Goal: Task Accomplishment & Management: Use online tool/utility

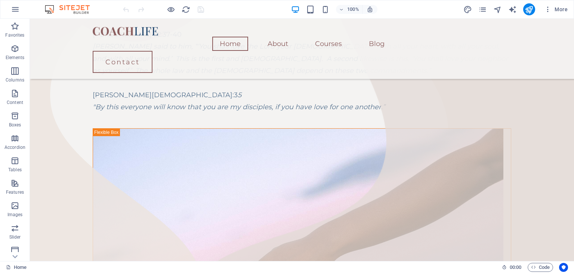
scroll to position [151, 0]
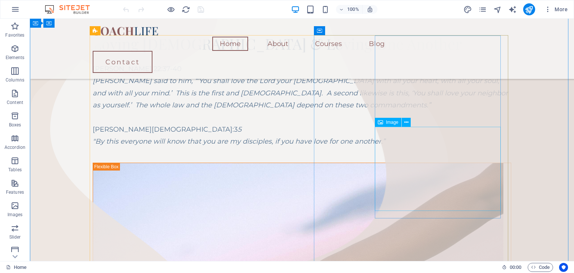
click at [415, 124] on div "Image" at bounding box center [395, 122] width 41 height 9
click at [405, 125] on icon at bounding box center [406, 122] width 4 height 8
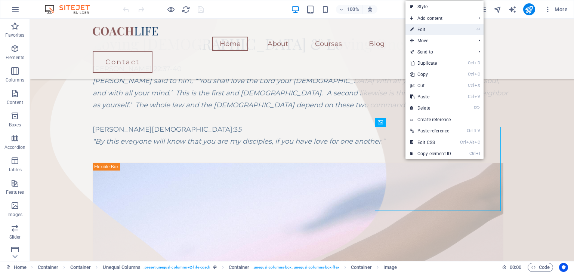
click at [424, 28] on link "⏎ Edit" at bounding box center [430, 29] width 50 height 11
select select "%"
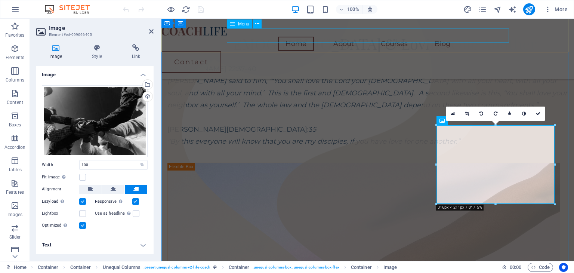
scroll to position [148, 0]
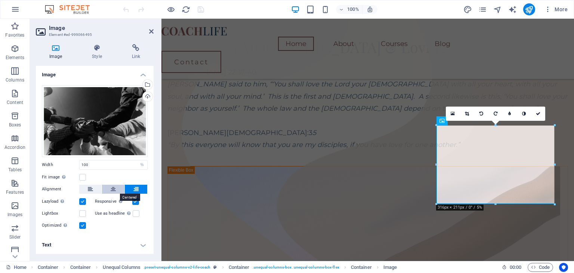
click at [112, 185] on icon at bounding box center [113, 189] width 5 height 9
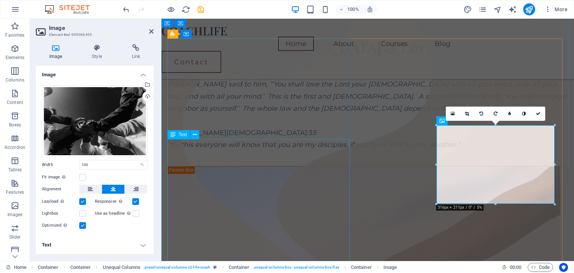
click at [286, 150] on div "Matthew 22:37-40 Jesus said to him, “‘You shall love the Lord your God with all…" at bounding box center [367, 108] width 401 height 85
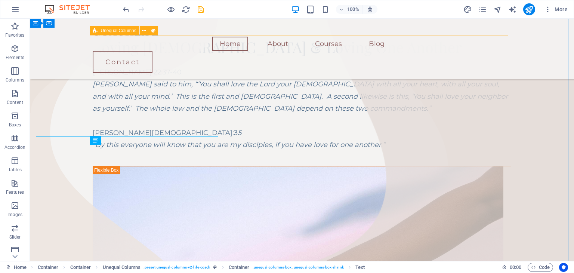
scroll to position [151, 0]
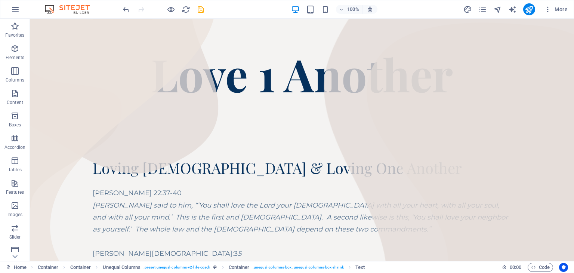
scroll to position [12, 0]
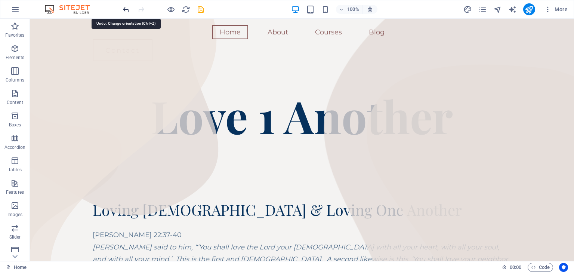
click at [123, 9] on icon "undo" at bounding box center [126, 9] width 9 height 9
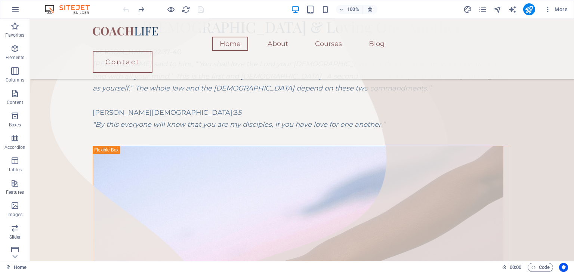
scroll to position [166, 0]
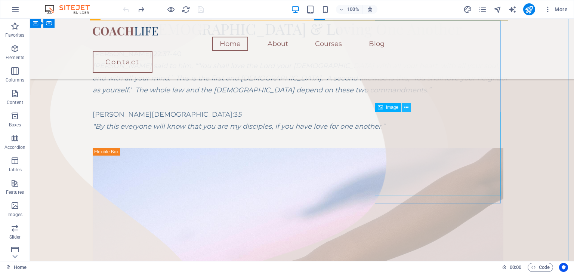
click at [406, 109] on icon at bounding box center [406, 108] width 4 height 8
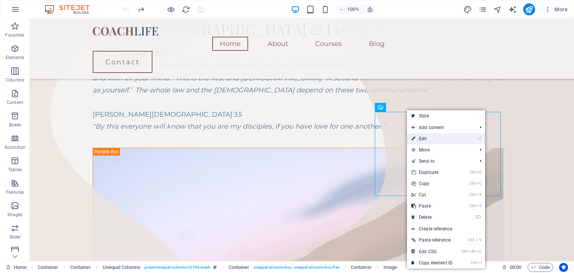
click at [425, 140] on link "⏎ Edit" at bounding box center [432, 138] width 50 height 11
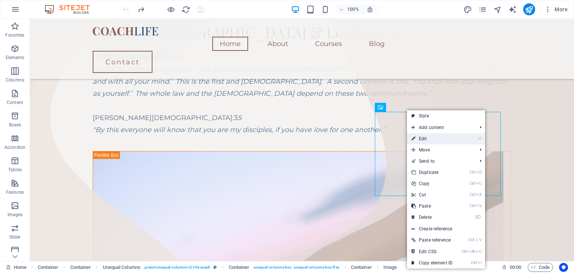
select select "%"
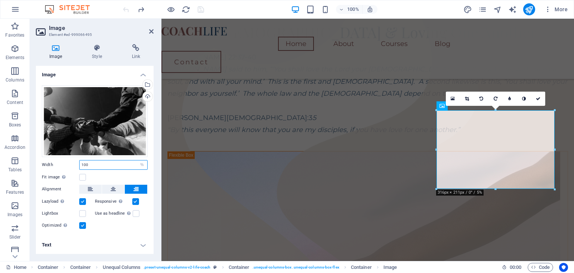
click at [91, 166] on input "100" at bounding box center [114, 164] width 68 height 9
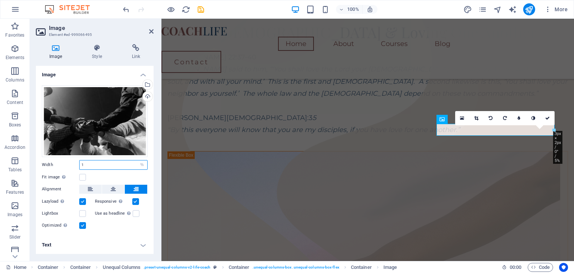
scroll to position [149, 0]
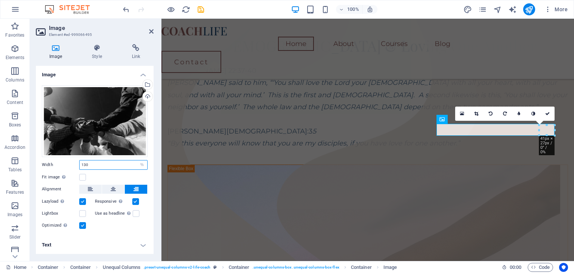
type input "100"
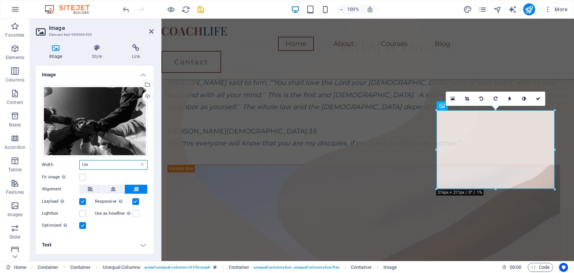
scroll to position [163, 0]
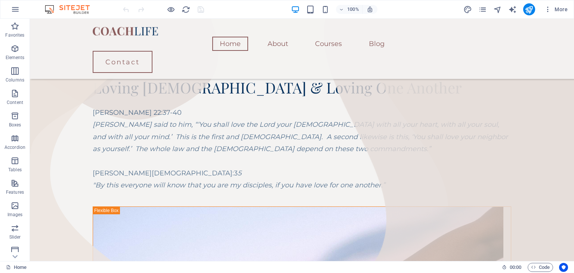
scroll to position [108, 0]
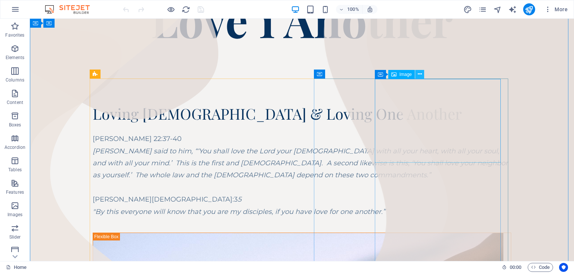
click at [422, 77] on icon at bounding box center [420, 74] width 4 height 8
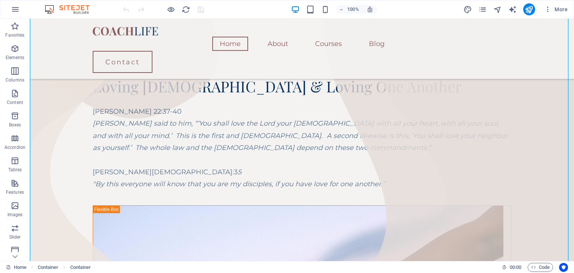
scroll to position [112, 0]
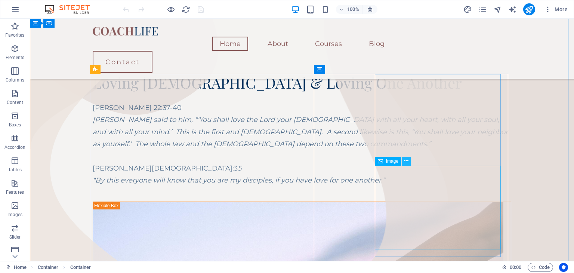
click at [405, 161] on icon at bounding box center [406, 161] width 4 height 8
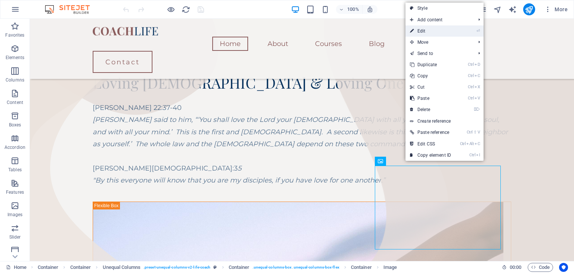
click at [431, 29] on link "⏎ Edit" at bounding box center [430, 30] width 50 height 11
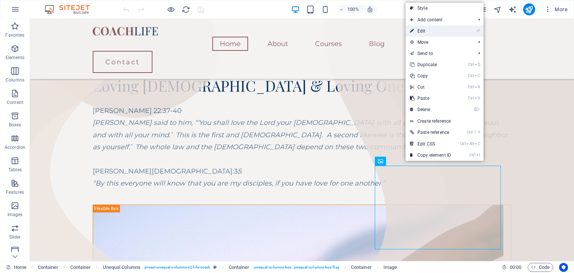
select select "%"
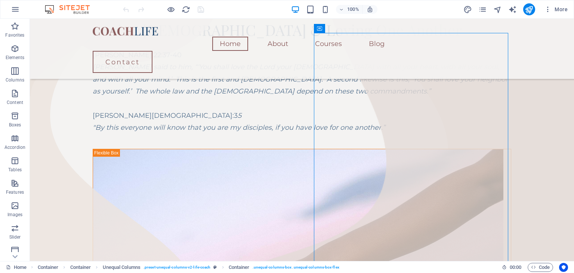
scroll to position [167, 0]
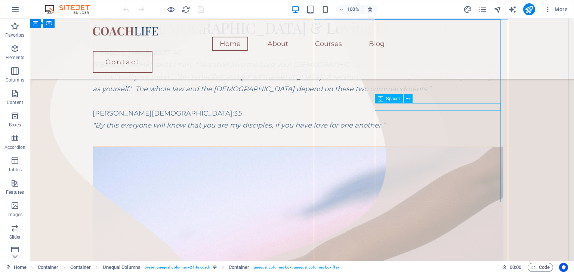
click at [409, 99] on icon at bounding box center [408, 99] width 4 height 8
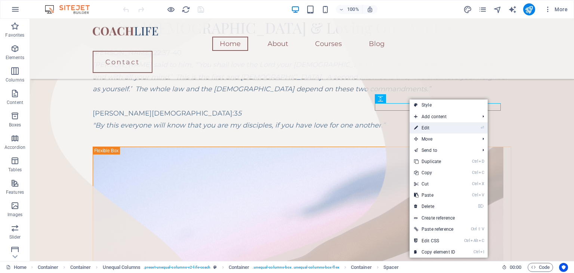
click at [427, 130] on link "⏎ Edit" at bounding box center [435, 127] width 50 height 11
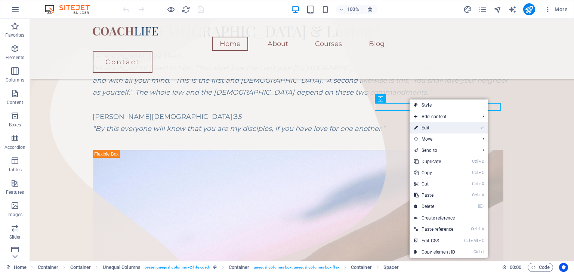
select select "px"
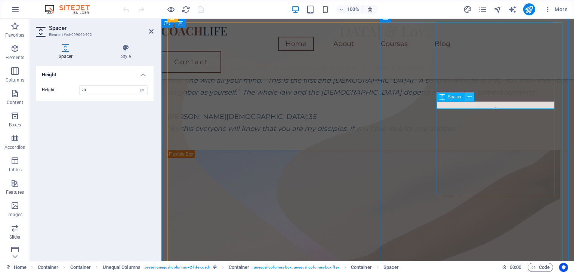
click at [470, 98] on icon at bounding box center [469, 97] width 4 height 8
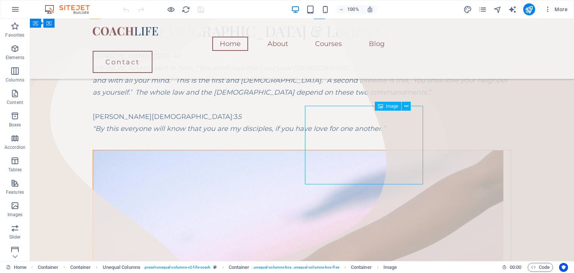
scroll to position [167, 0]
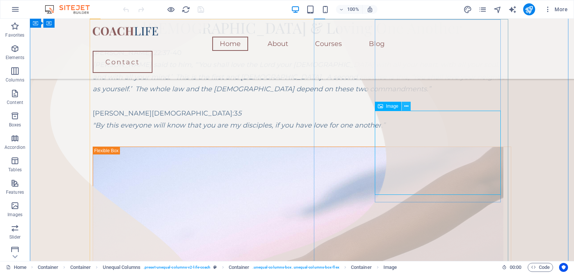
click at [407, 107] on icon at bounding box center [406, 106] width 4 height 8
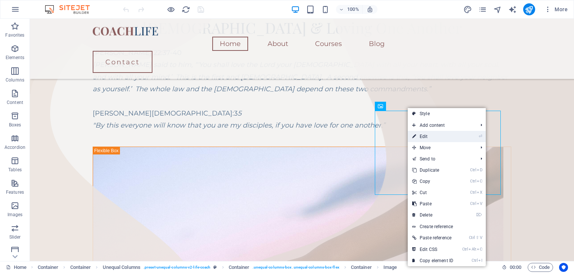
click at [428, 135] on link "⏎ Edit" at bounding box center [433, 136] width 50 height 11
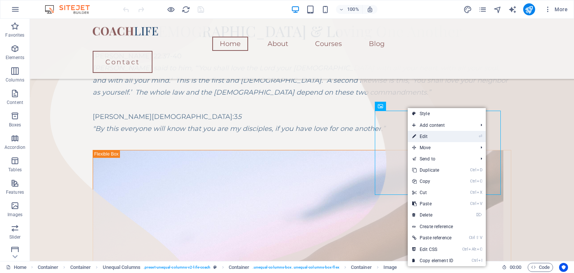
select select "%"
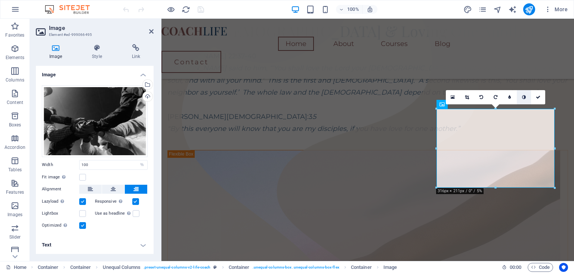
click at [525, 95] on icon at bounding box center [524, 97] width 4 height 4
click at [523, 99] on link at bounding box center [524, 97] width 14 height 14
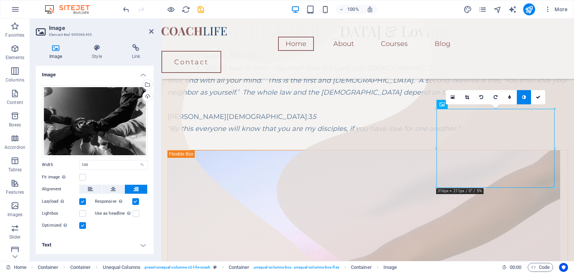
click at [496, 104] on div "16:10 16:9 4:3 1:1 1:2 0" at bounding box center [495, 97] width 99 height 14
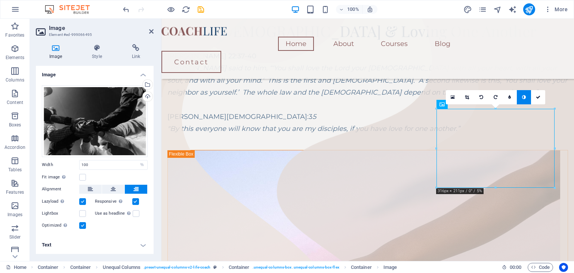
click at [522, 96] on icon at bounding box center [524, 97] width 4 height 4
click at [524, 96] on icon at bounding box center [524, 97] width 4 height 4
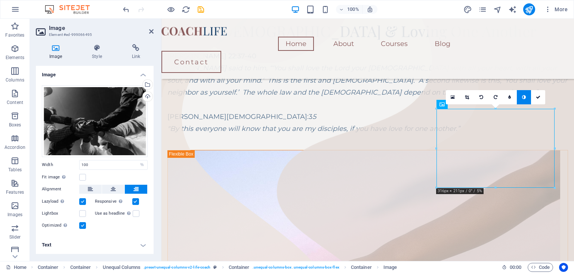
click at [525, 101] on link at bounding box center [524, 97] width 14 height 14
drag, startPoint x: 494, startPoint y: 110, endPoint x: 474, endPoint y: 129, distance: 27.2
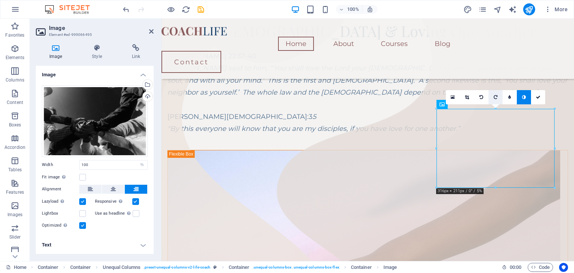
click at [497, 103] on link at bounding box center [495, 97] width 14 height 14
click at [495, 104] on div "16:10 16:9 4:3 1:1 1:2 0" at bounding box center [495, 97] width 99 height 14
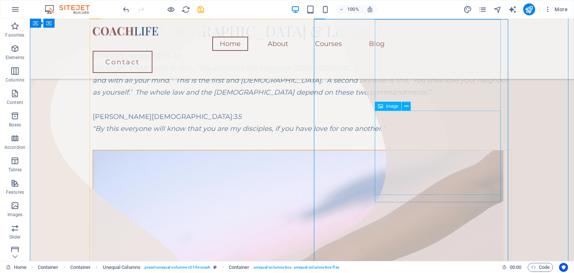
scroll to position [167, 0]
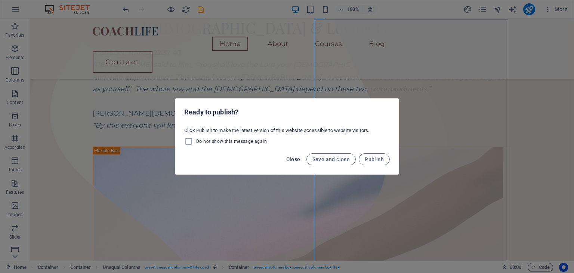
click at [300, 156] on span "Close" at bounding box center [293, 159] width 14 height 6
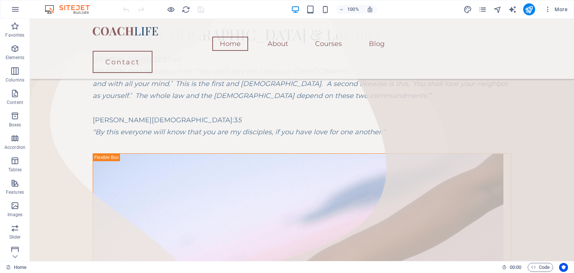
scroll to position [157, 0]
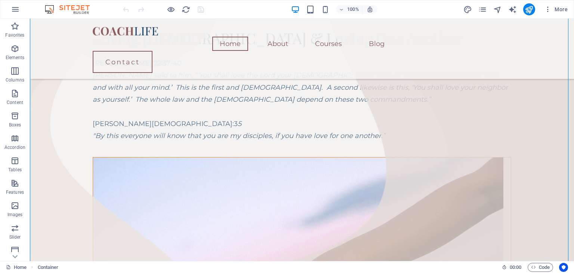
drag, startPoint x: 425, startPoint y: 138, endPoint x: 364, endPoint y: 129, distance: 61.9
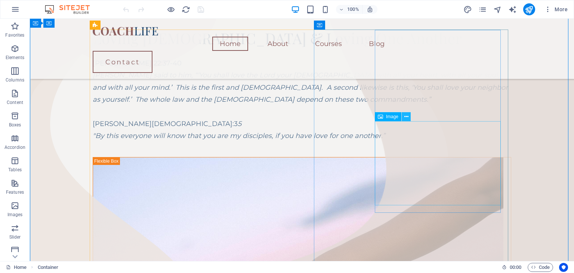
click at [407, 116] on icon at bounding box center [406, 117] width 4 height 8
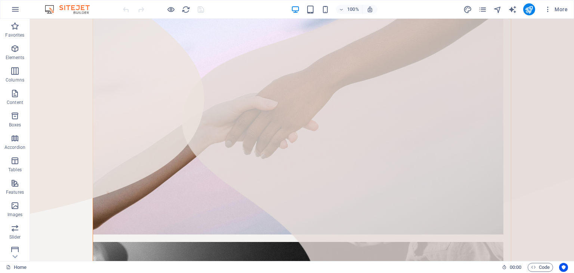
scroll to position [0, 0]
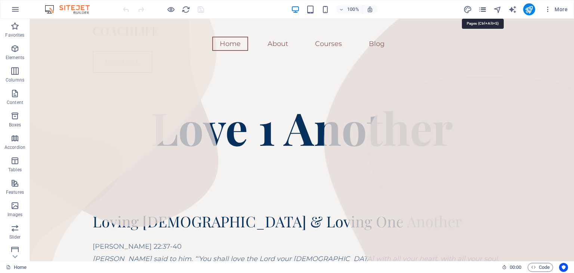
click at [483, 10] on icon "pages" at bounding box center [482, 9] width 9 height 9
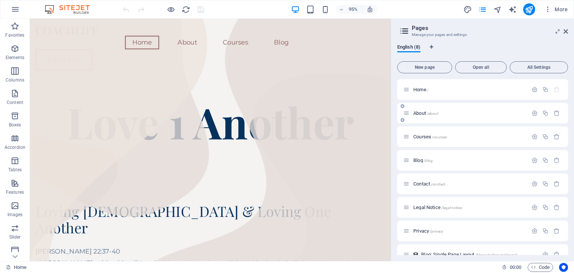
click at [439, 111] on p "About /about" at bounding box center [469, 113] width 112 height 5
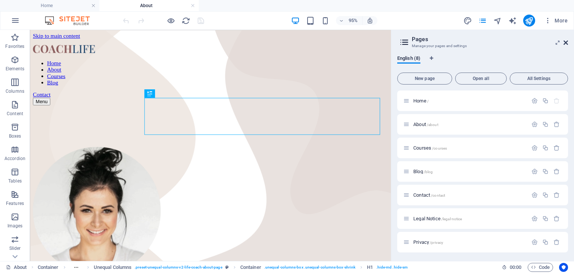
click at [565, 44] on icon at bounding box center [566, 43] width 4 height 6
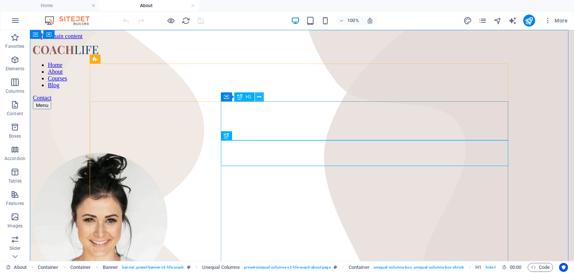
click at [259, 99] on icon at bounding box center [259, 97] width 4 height 8
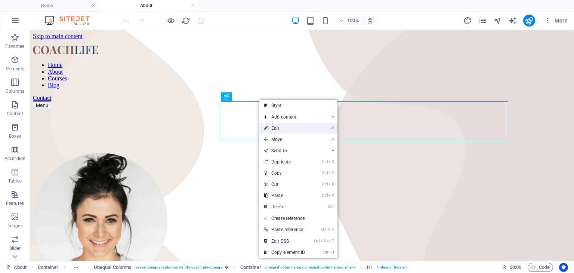
click at [283, 127] on link "⏎ Edit" at bounding box center [284, 128] width 50 height 11
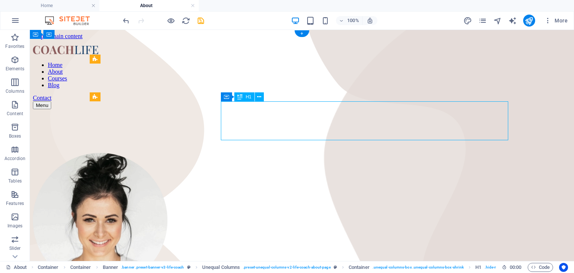
click at [260, 96] on icon at bounding box center [259, 97] width 4 height 8
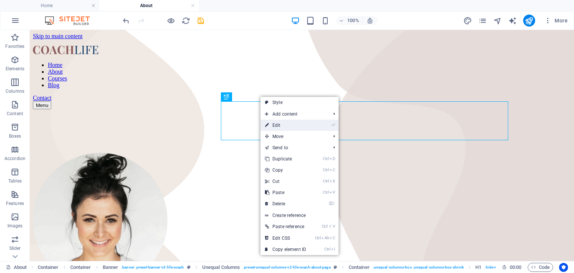
click at [289, 127] on link "⏎ Edit" at bounding box center [285, 125] width 50 height 11
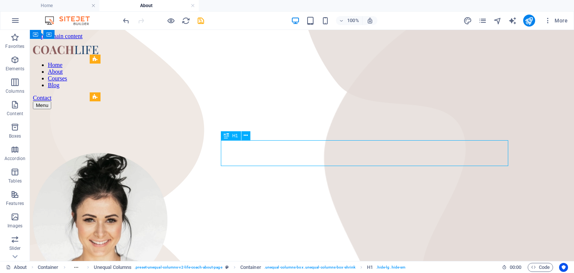
click at [246, 137] on icon at bounding box center [246, 136] width 4 height 8
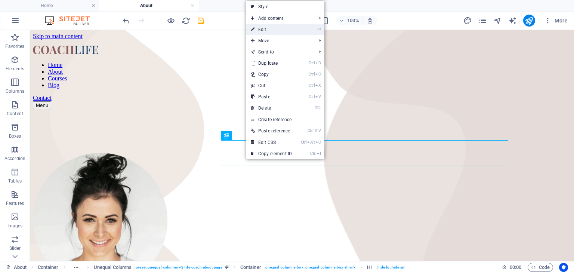
click at [280, 31] on link "⏎ Edit" at bounding box center [271, 29] width 50 height 11
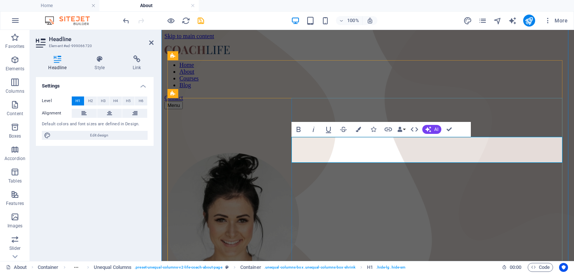
scroll to position [3, 0]
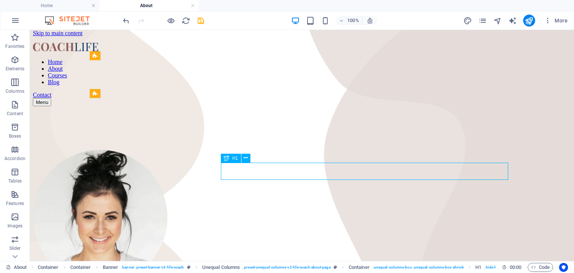
click at [247, 161] on icon at bounding box center [246, 158] width 4 height 8
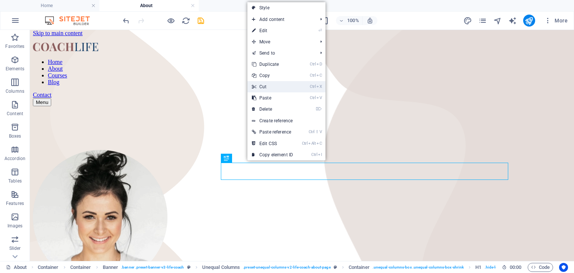
click at [286, 87] on link "Ctrl X Cut" at bounding box center [272, 86] width 50 height 11
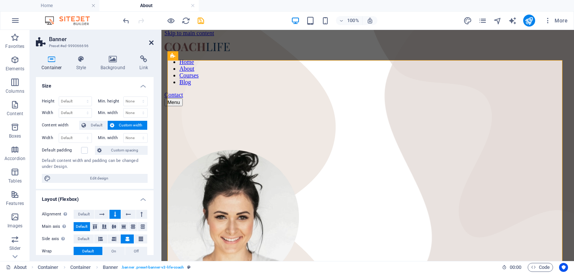
click at [149, 42] on icon at bounding box center [151, 43] width 4 height 6
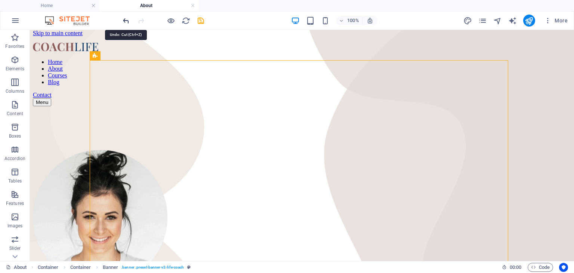
click at [127, 19] on icon "undo" at bounding box center [126, 20] width 9 height 9
click at [127, 18] on icon "undo" at bounding box center [126, 20] width 9 height 9
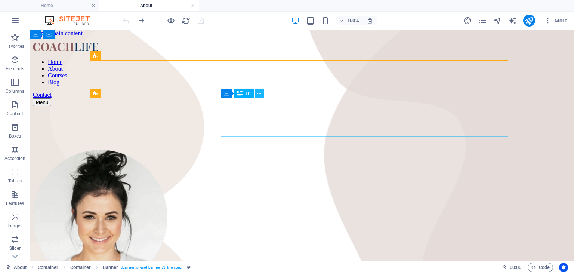
click at [260, 95] on icon at bounding box center [259, 94] width 4 height 8
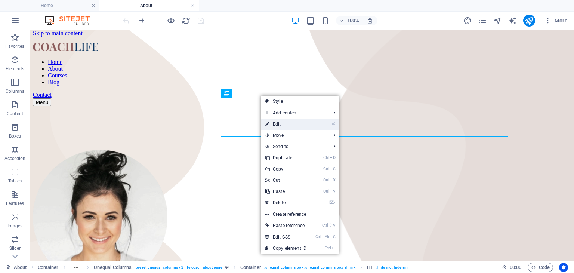
click at [291, 122] on link "⏎ Edit" at bounding box center [286, 123] width 50 height 11
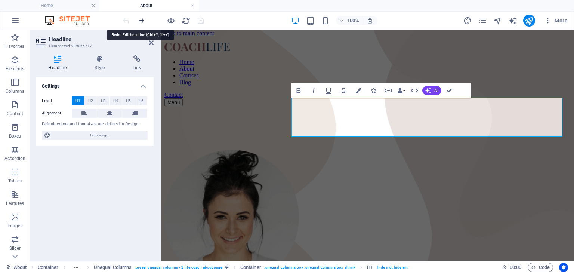
click at [143, 21] on icon "redo" at bounding box center [141, 20] width 9 height 9
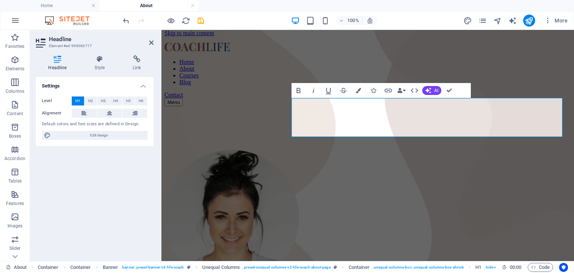
click at [136, 21] on div at bounding box center [163, 21] width 84 height 12
click at [130, 20] on icon "undo" at bounding box center [126, 20] width 9 height 9
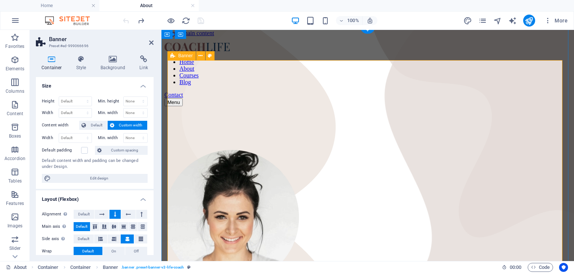
click at [154, 41] on aside "Banner Preset #ed-999066696 Container Style Background Link Size Height Default…" at bounding box center [96, 145] width 132 height 231
click at [151, 43] on icon at bounding box center [151, 43] width 4 height 6
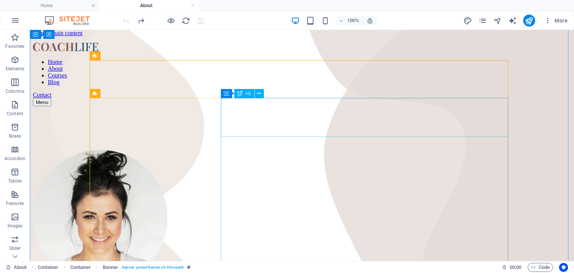
click at [260, 98] on div "Container H1" at bounding box center [244, 93] width 47 height 9
click at [260, 97] on icon at bounding box center [259, 94] width 4 height 8
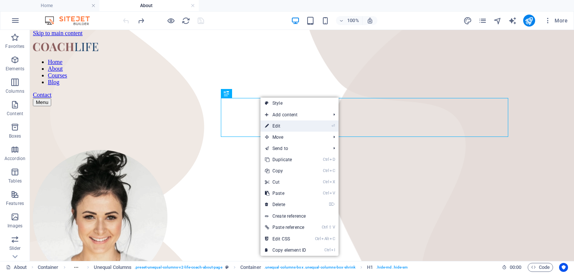
click at [287, 130] on link "⏎ Edit" at bounding box center [285, 125] width 50 height 11
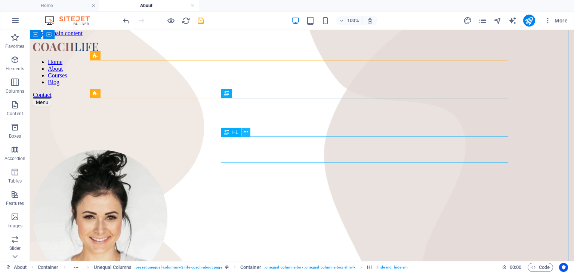
click at [246, 132] on icon at bounding box center [246, 132] width 4 height 8
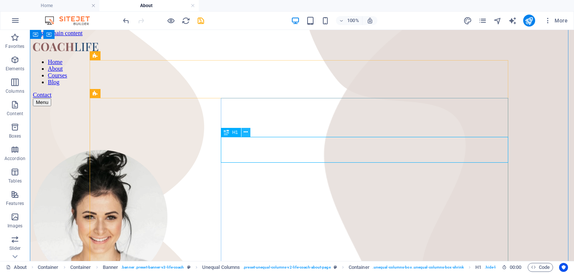
click at [246, 133] on icon at bounding box center [246, 132] width 4 height 8
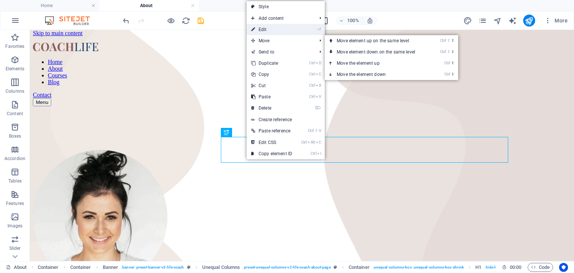
drag, startPoint x: 283, startPoint y: 40, endPoint x: 294, endPoint y: 24, distance: 19.8
click at [283, 40] on span "Move" at bounding box center [280, 40] width 67 height 11
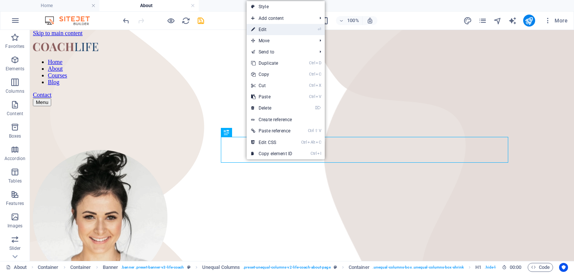
click at [294, 28] on link "⏎ Edit" at bounding box center [272, 29] width 50 height 11
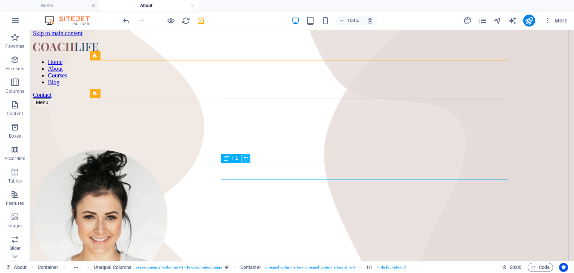
click at [247, 158] on icon at bounding box center [246, 158] width 4 height 8
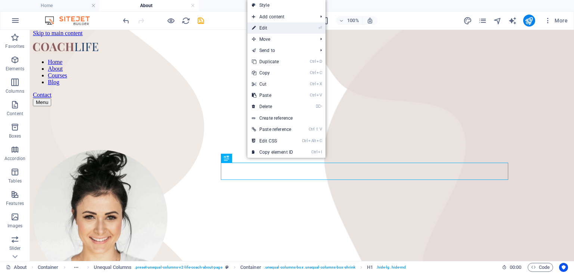
click at [276, 27] on link "⏎ Edit" at bounding box center [272, 27] width 50 height 11
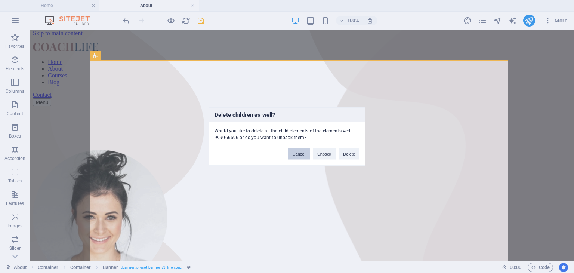
click at [300, 153] on button "Cancel" at bounding box center [299, 153] width 22 height 11
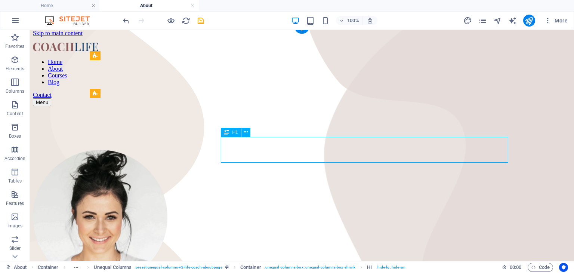
drag, startPoint x: 248, startPoint y: 156, endPoint x: 262, endPoint y: 164, distance: 16.6
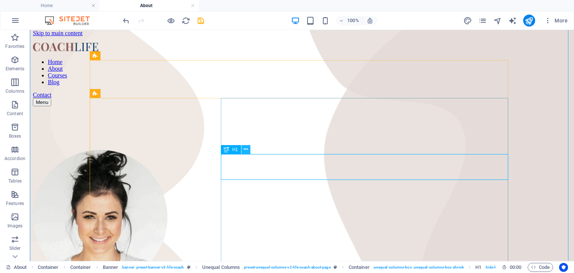
click at [246, 148] on icon at bounding box center [246, 149] width 4 height 8
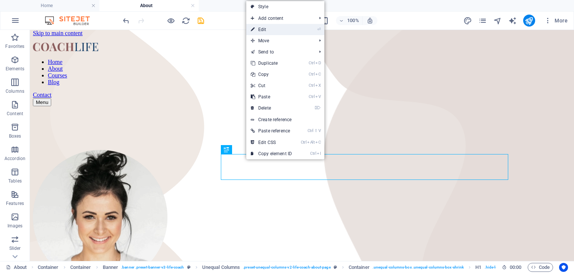
click at [278, 24] on link "⏎ Edit" at bounding box center [271, 29] width 50 height 11
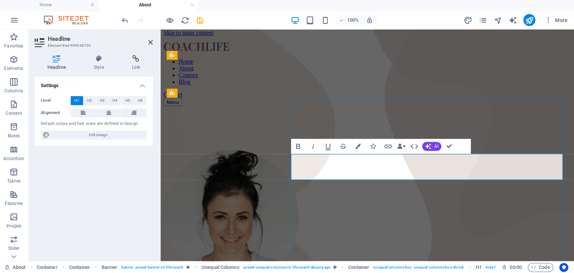
scroll to position [0, 0]
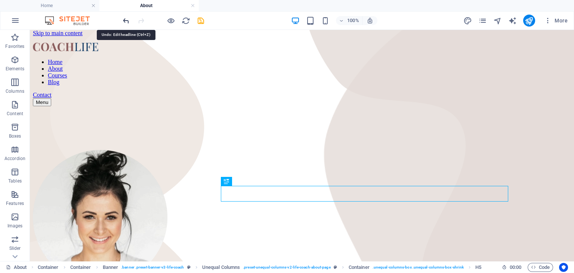
click at [127, 20] on icon "undo" at bounding box center [126, 20] width 9 height 9
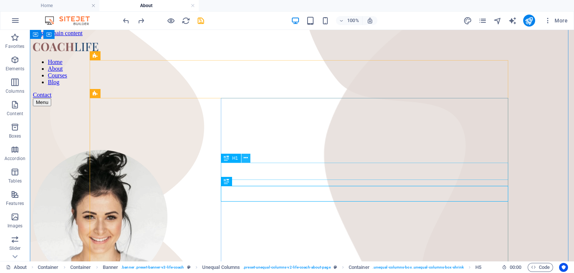
click at [248, 161] on icon at bounding box center [246, 158] width 4 height 8
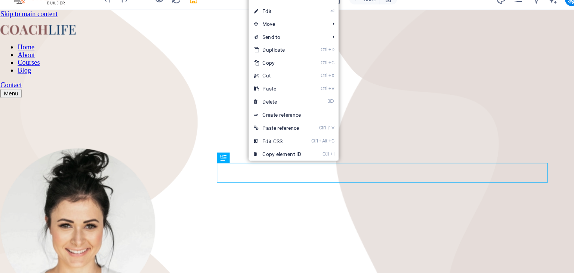
click at [275, 30] on link "⏎ Edit" at bounding box center [274, 30] width 50 height 11
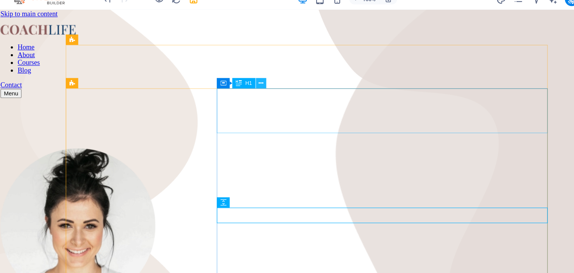
click at [259, 94] on icon at bounding box center [259, 94] width 4 height 8
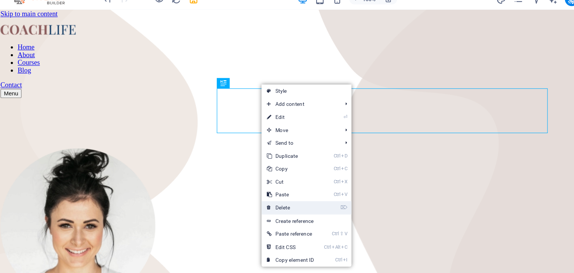
click at [286, 200] on link "⌦ Delete" at bounding box center [285, 201] width 50 height 11
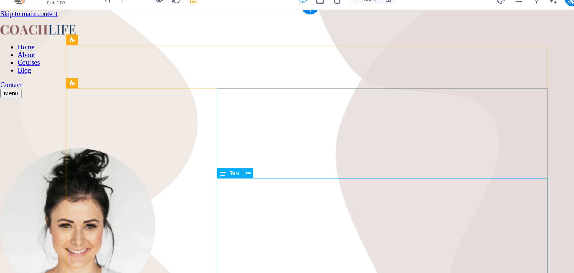
click at [247, 120] on icon at bounding box center [246, 119] width 4 height 8
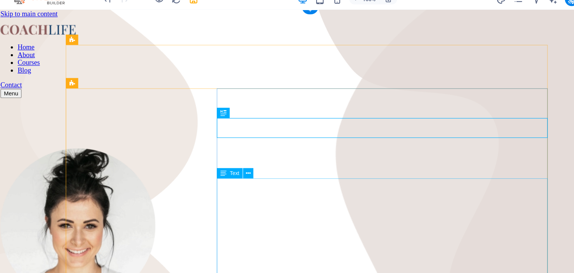
click at [246, 120] on icon at bounding box center [246, 119] width 4 height 8
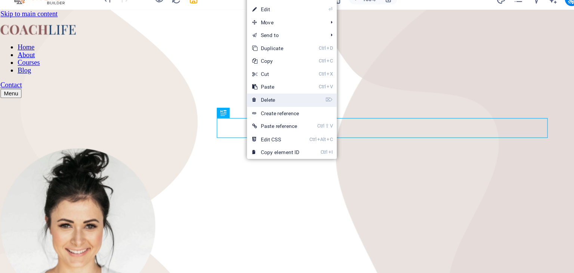
click at [272, 107] on link "⌦ Delete" at bounding box center [272, 107] width 50 height 11
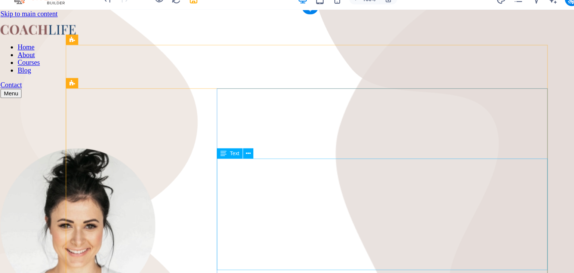
click at [250, 155] on icon at bounding box center [248, 155] width 4 height 8
click at [246, 155] on icon at bounding box center [248, 155] width 4 height 8
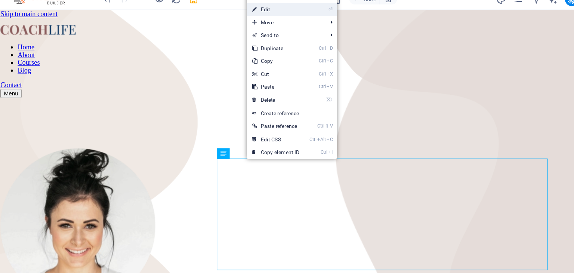
click at [263, 28] on link "⏎ Edit" at bounding box center [272, 29] width 50 height 11
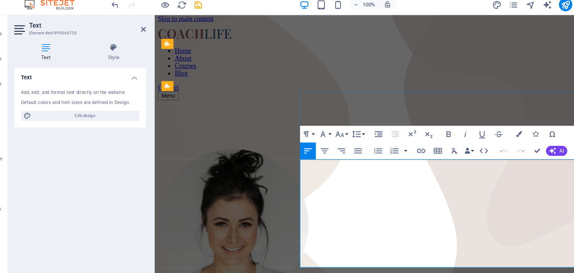
drag, startPoint x: 470, startPoint y: 161, endPoint x: 416, endPoint y: 166, distance: 53.7
click at [440, 139] on icon "button" at bounding box center [439, 136] width 9 height 9
drag, startPoint x: 507, startPoint y: 163, endPoint x: 305, endPoint y: 178, distance: 203.5
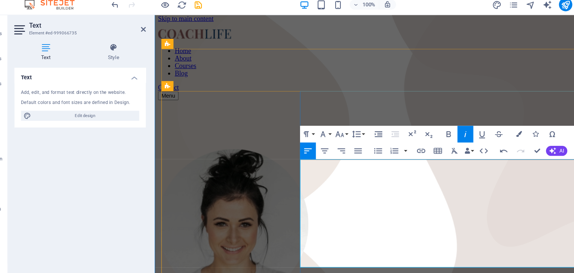
click at [441, 137] on icon "button" at bounding box center [439, 136] width 9 height 9
drag, startPoint x: 469, startPoint y: 161, endPoint x: 420, endPoint y: 159, distance: 49.0
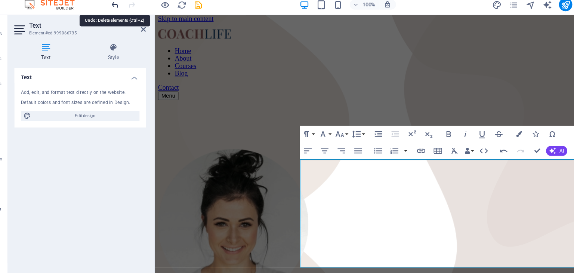
click at [127, 19] on icon "undo" at bounding box center [126, 20] width 9 height 9
click at [127, 18] on icon "undo" at bounding box center [126, 20] width 9 height 9
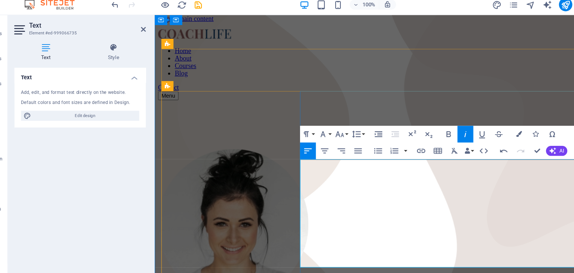
drag, startPoint x: 471, startPoint y: 163, endPoint x: 417, endPoint y: 161, distance: 54.2
click at [439, 135] on icon "button" at bounding box center [439, 136] width 9 height 9
drag, startPoint x: 509, startPoint y: 164, endPoint x: 303, endPoint y: 176, distance: 205.5
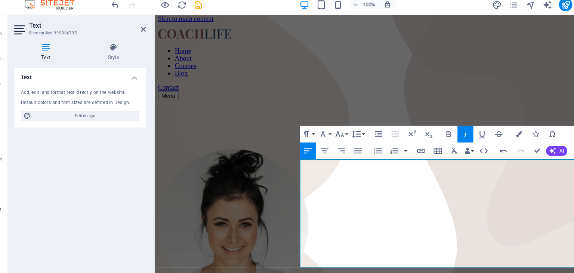
click at [439, 138] on icon "button" at bounding box center [439, 136] width 9 height 9
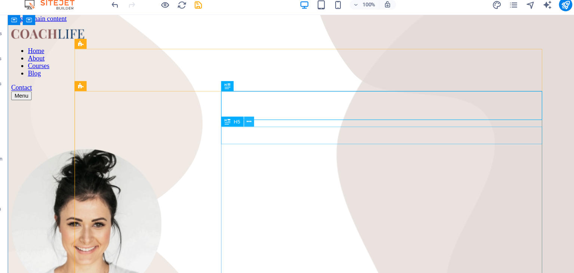
click at [246, 126] on icon at bounding box center [246, 125] width 4 height 8
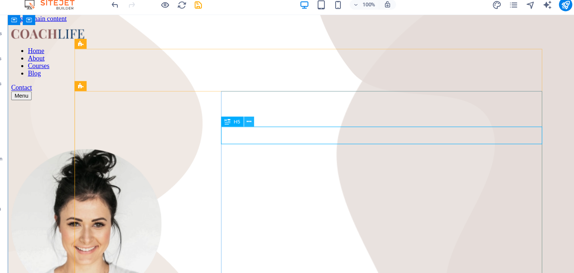
click at [245, 127] on icon at bounding box center [246, 125] width 4 height 8
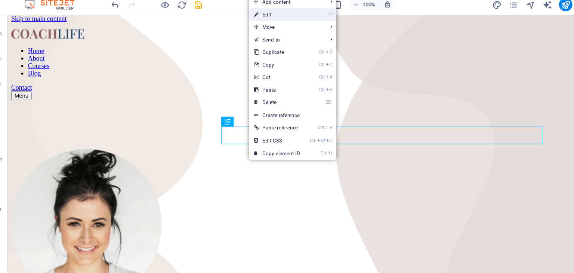
click at [272, 28] on link "⏎ Edit" at bounding box center [271, 29] width 50 height 11
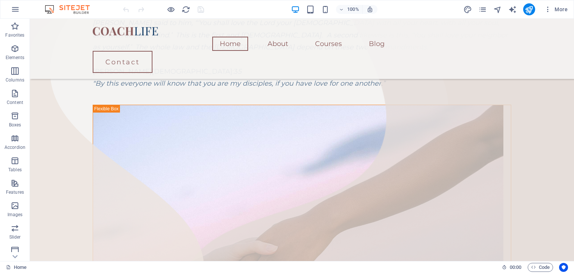
scroll to position [211, 0]
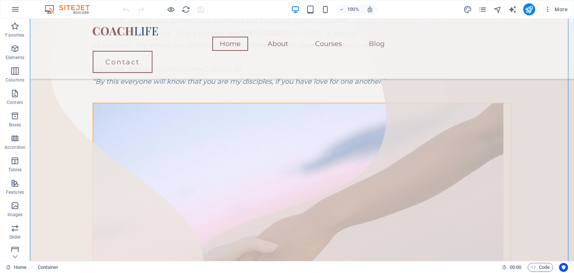
drag, startPoint x: 423, startPoint y: 83, endPoint x: 364, endPoint y: 68, distance: 60.7
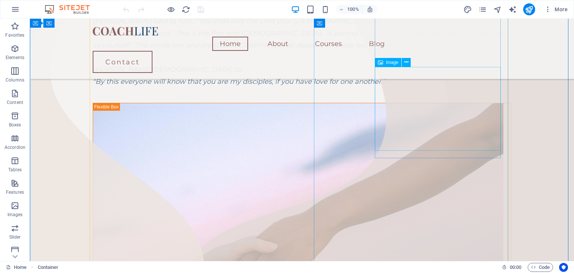
click at [391, 65] on div "Image" at bounding box center [388, 62] width 27 height 9
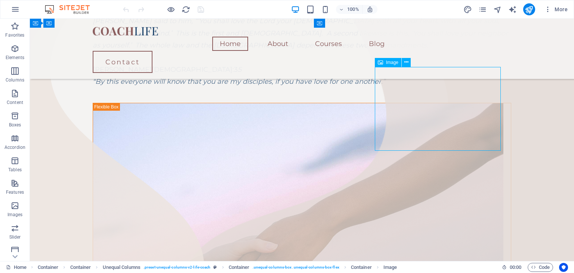
click at [391, 65] on div "Image" at bounding box center [388, 62] width 27 height 9
select select "%"
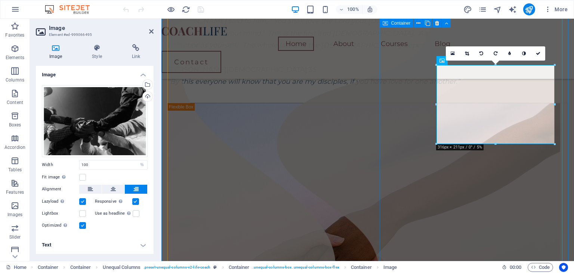
scroll to position [208, 0]
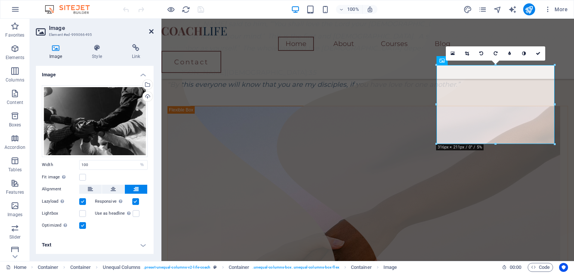
click at [151, 32] on icon at bounding box center [151, 31] width 4 height 6
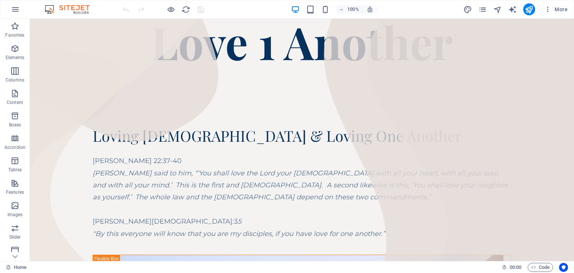
scroll to position [118, 0]
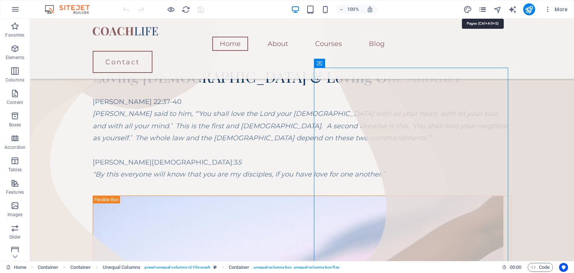
click at [481, 9] on icon "pages" at bounding box center [482, 9] width 9 height 9
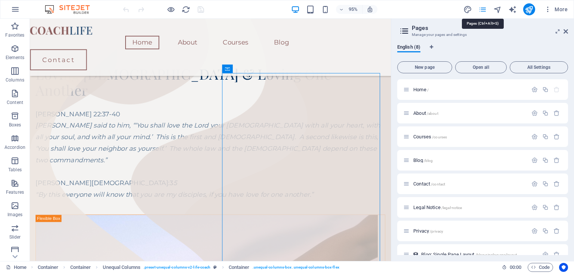
scroll to position [110, 0]
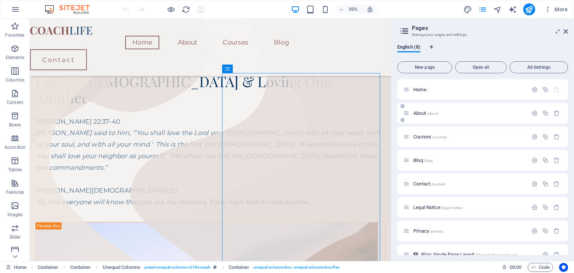
click at [426, 115] on div "About /about" at bounding box center [465, 113] width 124 height 9
click at [419, 112] on span "About /about" at bounding box center [425, 113] width 25 height 6
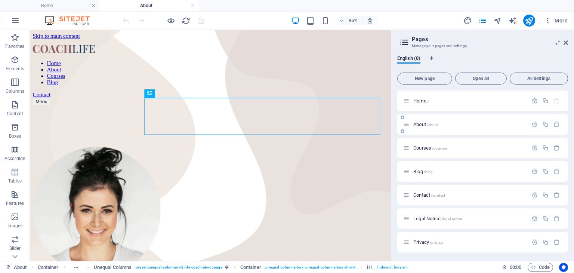
scroll to position [0, 0]
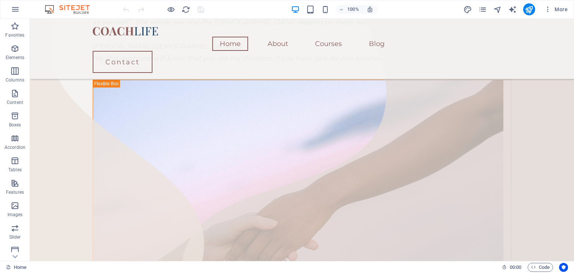
scroll to position [238, 0]
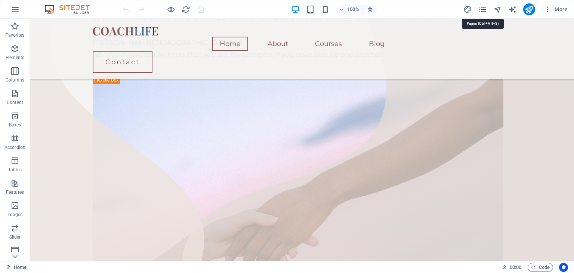
click at [486, 9] on icon "pages" at bounding box center [482, 9] width 9 height 9
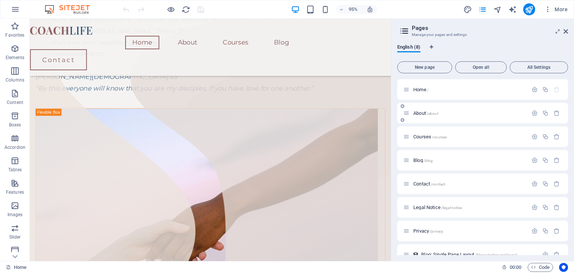
click at [442, 116] on div "About /about" at bounding box center [465, 113] width 124 height 9
click at [420, 112] on span "About /about" at bounding box center [425, 113] width 25 height 6
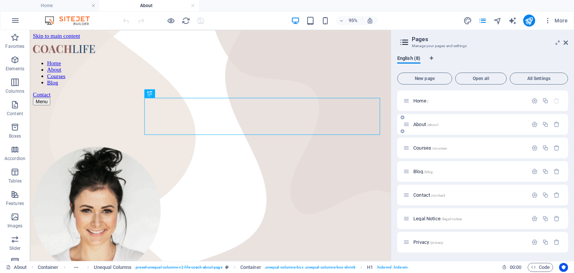
scroll to position [0, 0]
click at [565, 42] on icon at bounding box center [566, 43] width 4 height 6
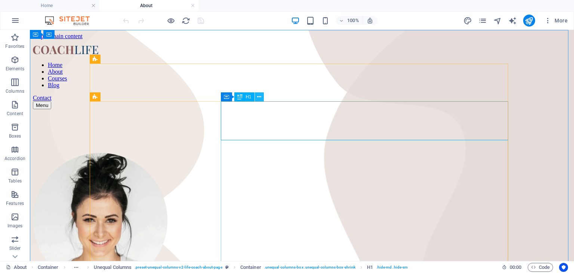
click at [261, 99] on icon at bounding box center [259, 97] width 4 height 8
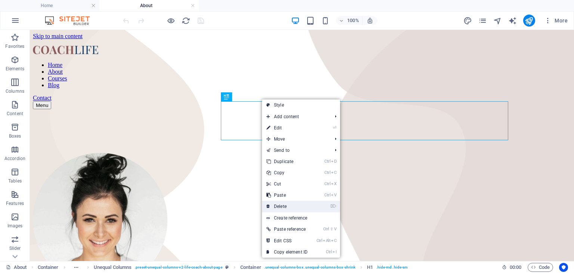
click at [297, 209] on link "⌦ Delete" at bounding box center [287, 206] width 50 height 11
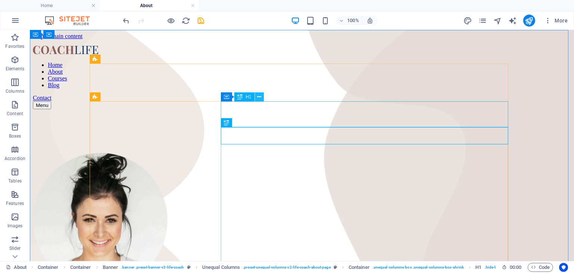
click at [261, 97] on icon at bounding box center [259, 97] width 4 height 8
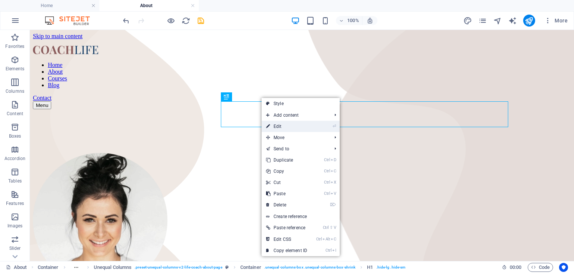
click at [272, 127] on link "⏎ Edit" at bounding box center [287, 126] width 50 height 11
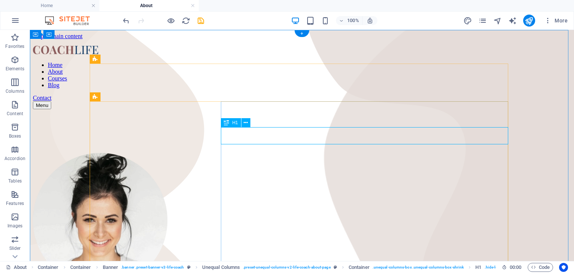
click at [244, 123] on icon at bounding box center [246, 123] width 4 height 8
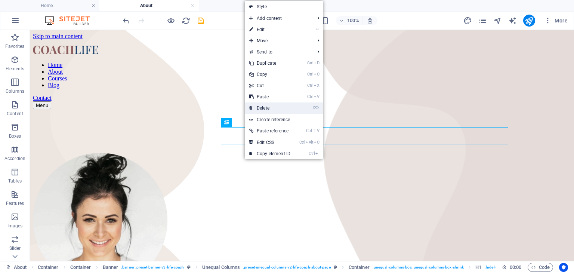
click at [280, 107] on link "⌦ Delete" at bounding box center [270, 107] width 50 height 11
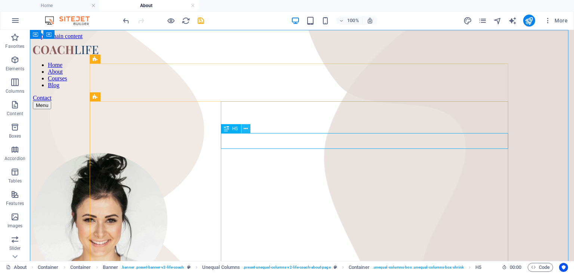
click at [245, 132] on icon at bounding box center [246, 129] width 4 height 8
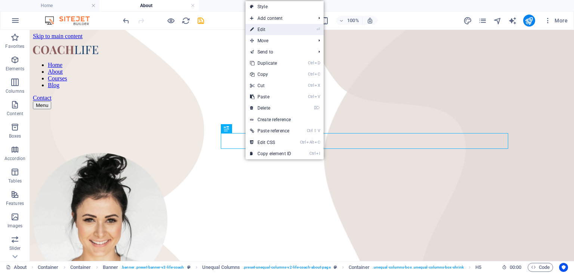
click at [275, 28] on link "⏎ Edit" at bounding box center [271, 29] width 50 height 11
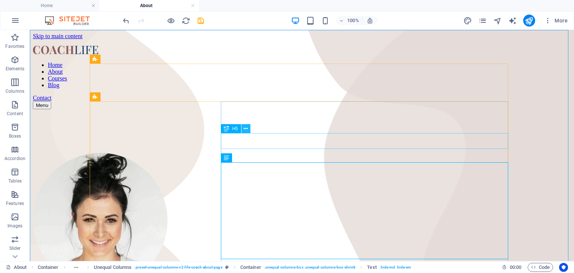
click at [249, 132] on button at bounding box center [245, 128] width 9 height 9
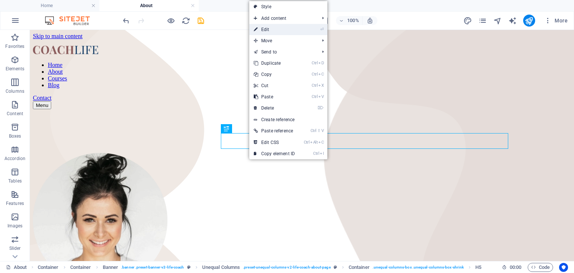
click at [284, 32] on link "⏎ Edit" at bounding box center [274, 29] width 50 height 11
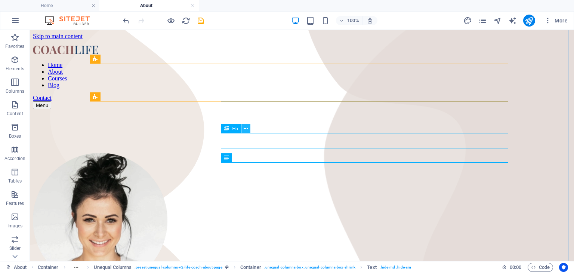
click at [244, 127] on icon at bounding box center [246, 129] width 4 height 8
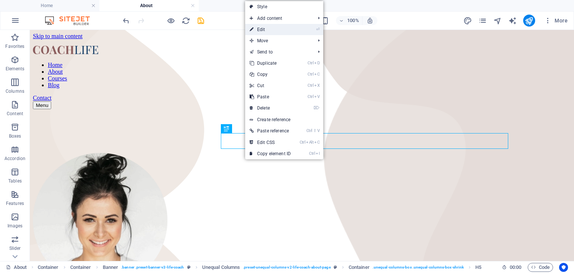
click at [277, 29] on link "⏎ Edit" at bounding box center [270, 29] width 50 height 11
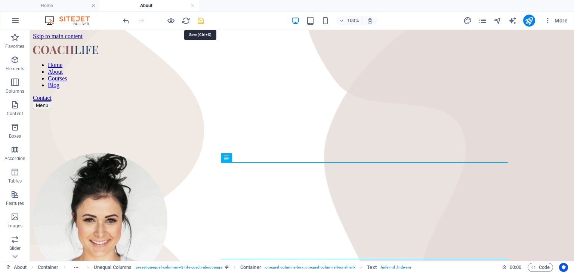
click at [200, 19] on icon "save" at bounding box center [201, 20] width 9 height 9
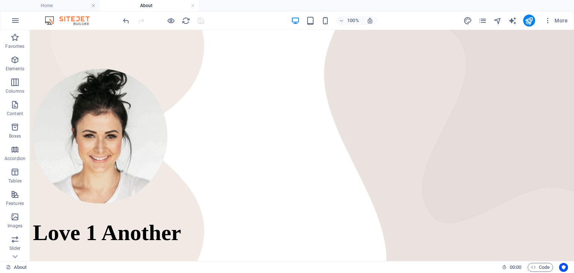
scroll to position [82, 0]
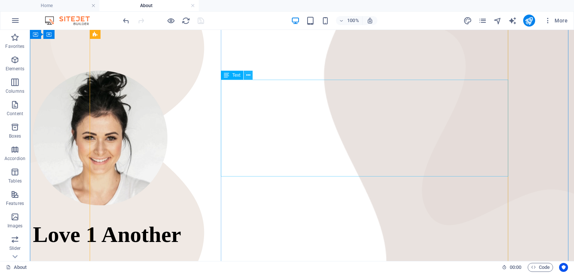
click at [248, 75] on icon at bounding box center [248, 75] width 4 height 8
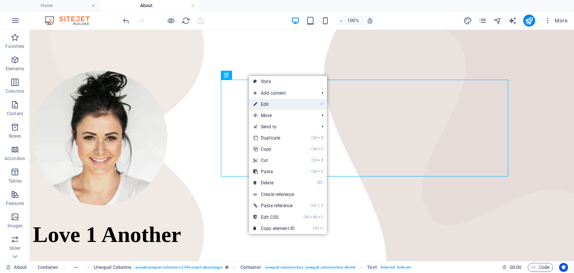
click at [277, 107] on link "⏎ Edit" at bounding box center [274, 104] width 50 height 11
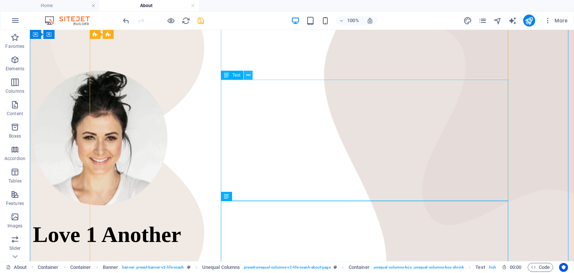
click at [250, 76] on button at bounding box center [248, 75] width 9 height 9
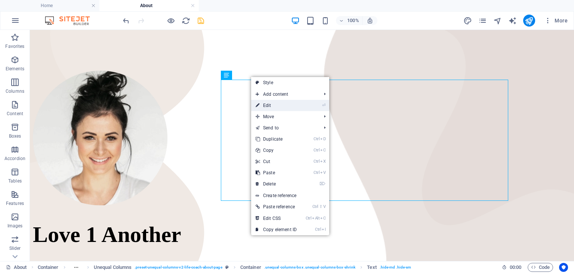
click at [275, 106] on link "⏎ Edit" at bounding box center [276, 105] width 50 height 11
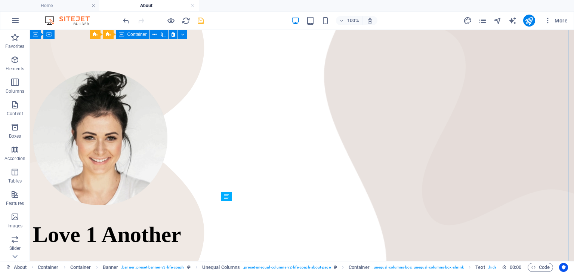
click at [196, 185] on div at bounding box center [302, 139] width 538 height 136
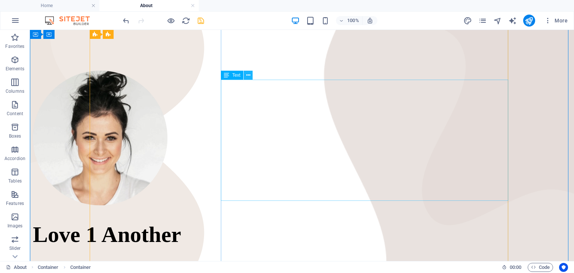
click at [249, 77] on icon at bounding box center [248, 75] width 4 height 8
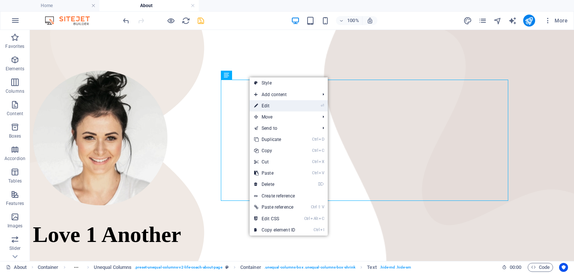
click at [269, 106] on link "⏎ Edit" at bounding box center [275, 105] width 50 height 11
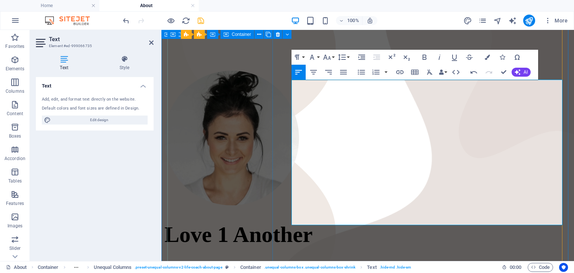
click at [259, 192] on div at bounding box center [367, 139] width 407 height 136
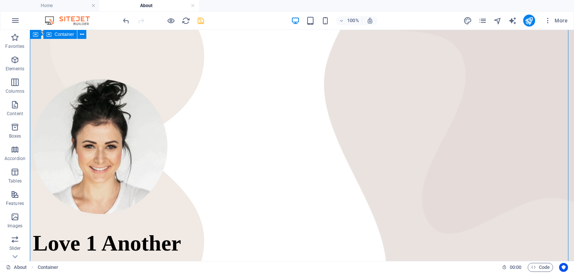
scroll to position [60, 0]
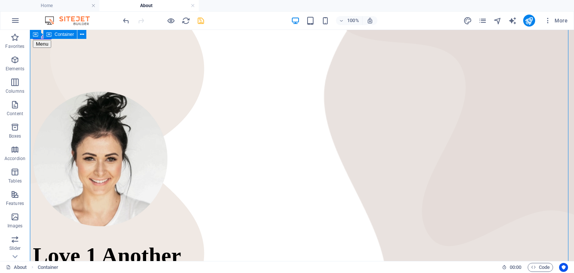
drag, startPoint x: 567, startPoint y: 71, endPoint x: 567, endPoint y: 61, distance: 9.3
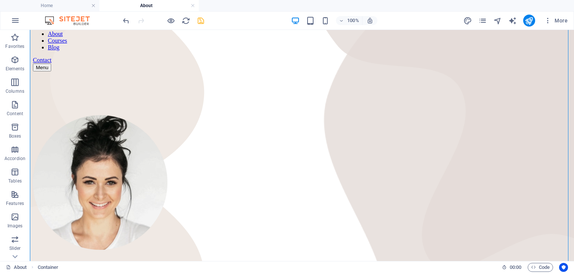
scroll to position [36, 0]
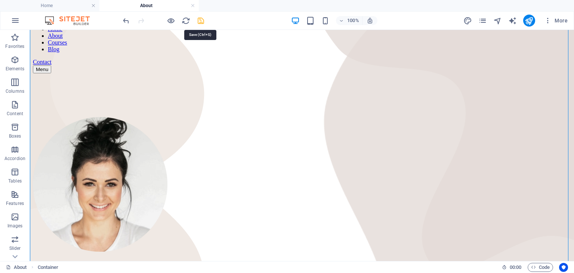
click at [200, 23] on icon "save" at bounding box center [201, 20] width 9 height 9
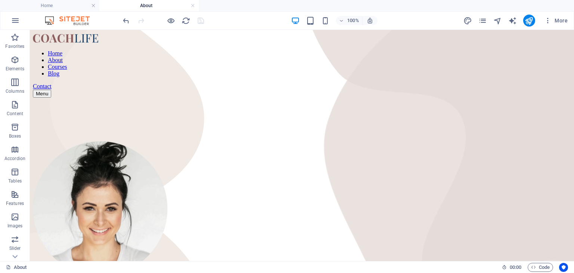
scroll to position [15, 0]
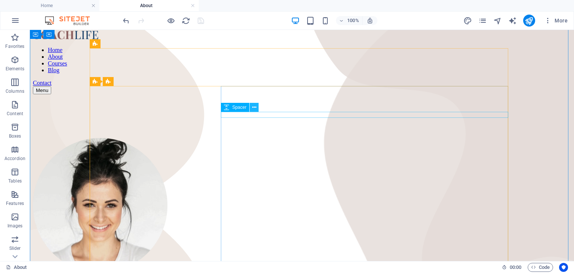
click at [256, 108] on icon at bounding box center [254, 108] width 4 height 8
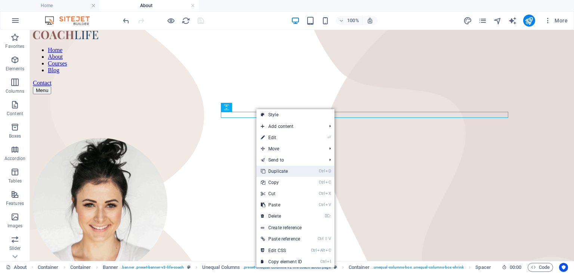
click at [272, 171] on link "Ctrl D Duplicate" at bounding box center [281, 171] width 50 height 11
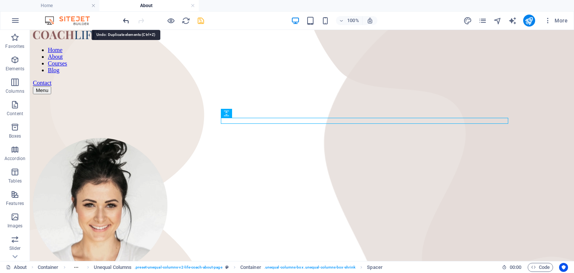
click at [124, 19] on icon "undo" at bounding box center [126, 20] width 9 height 9
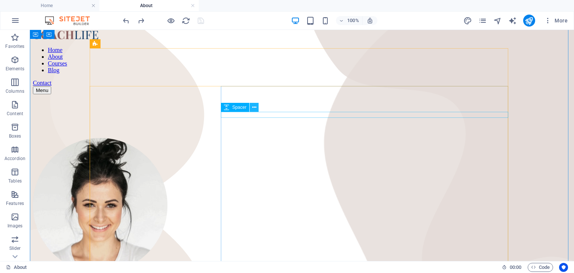
click at [253, 109] on icon at bounding box center [254, 108] width 4 height 8
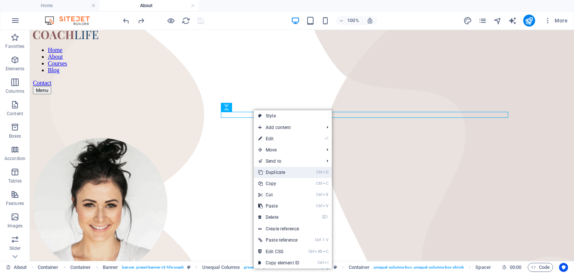
click at [290, 173] on link "Ctrl D Duplicate" at bounding box center [279, 172] width 50 height 11
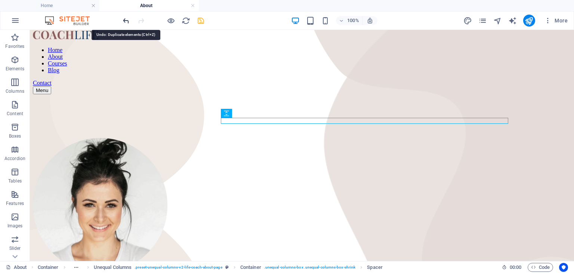
click at [126, 23] on icon "undo" at bounding box center [126, 20] width 9 height 9
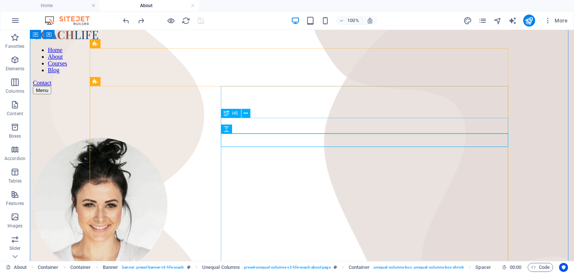
click at [243, 112] on button at bounding box center [245, 113] width 9 height 9
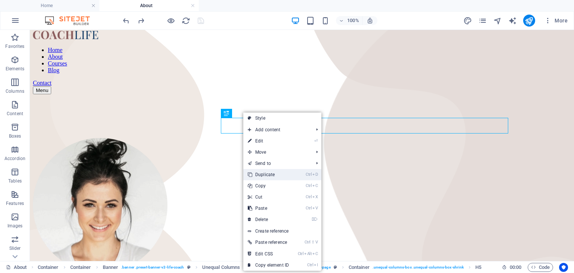
click at [278, 175] on link "Ctrl D Duplicate" at bounding box center [268, 174] width 50 height 11
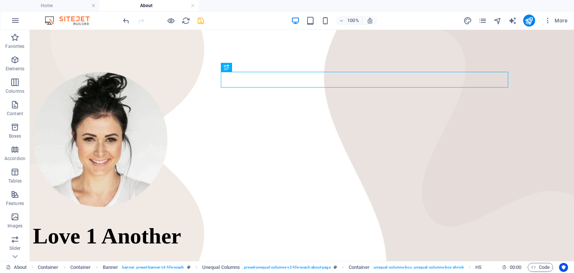
scroll to position [77, 0]
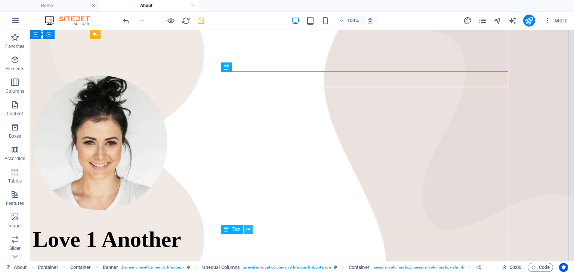
click at [250, 229] on icon at bounding box center [248, 229] width 4 height 8
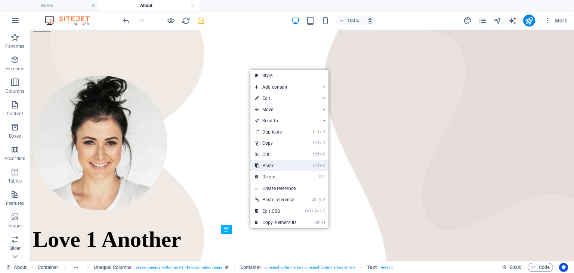
click at [290, 164] on link "Ctrl V Paste" at bounding box center [275, 165] width 50 height 11
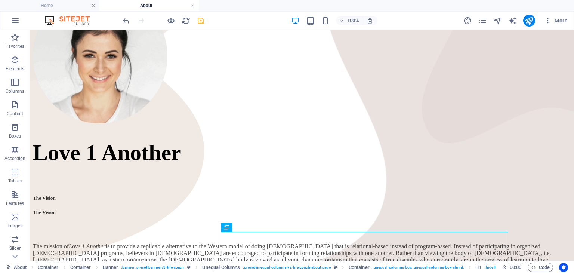
scroll to position [60, 0]
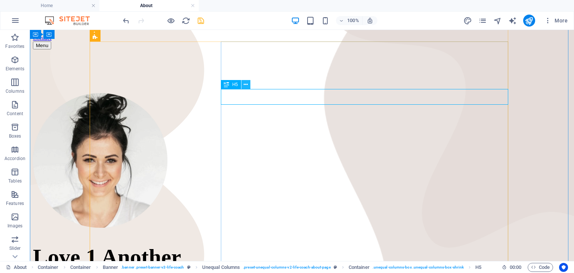
click at [246, 84] on icon at bounding box center [246, 85] width 4 height 8
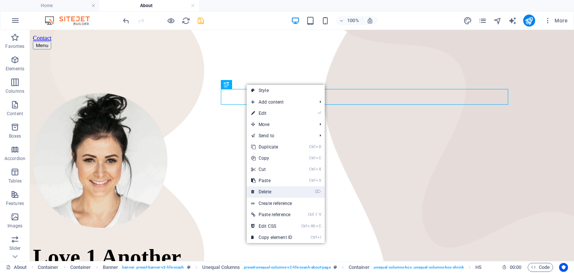
click at [280, 194] on link "⌦ Delete" at bounding box center [272, 191] width 50 height 11
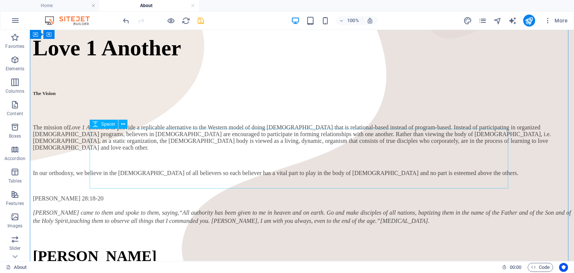
scroll to position [260, 0]
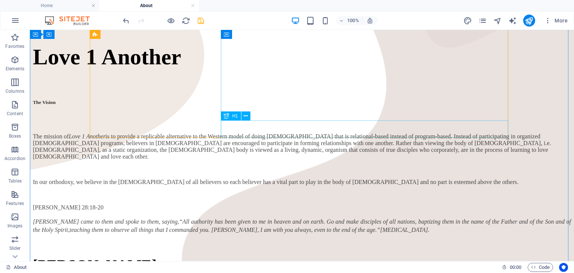
click at [229, 120] on div "H1" at bounding box center [238, 115] width 34 height 9
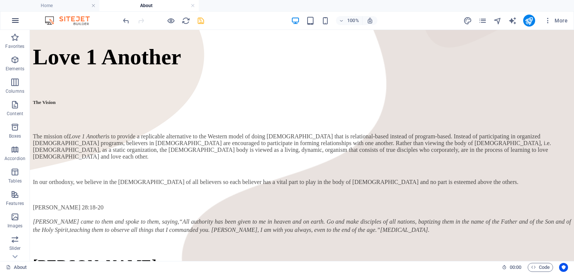
click at [17, 21] on icon "button" at bounding box center [15, 20] width 9 height 9
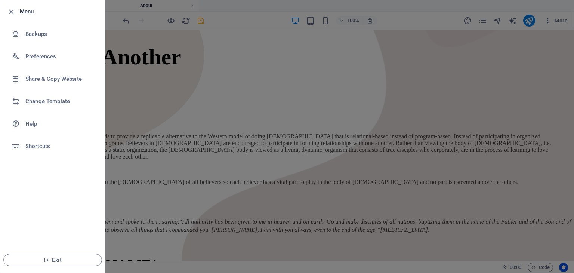
click at [286, 128] on div at bounding box center [287, 136] width 574 height 273
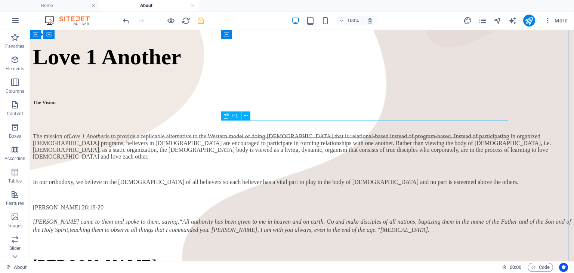
click at [228, 116] on icon at bounding box center [226, 115] width 5 height 9
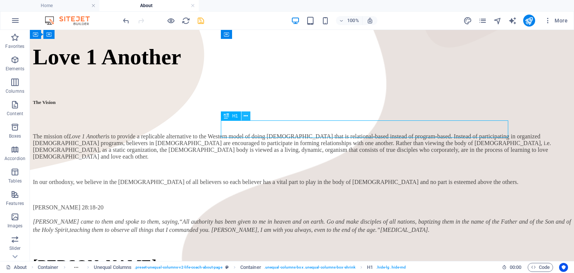
click at [249, 119] on button at bounding box center [245, 115] width 9 height 9
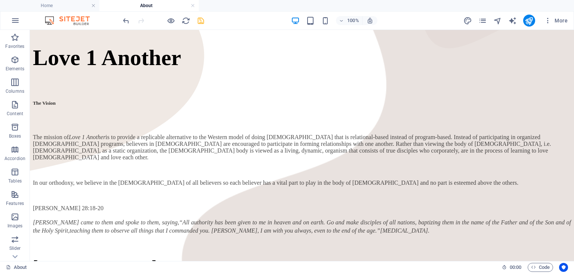
scroll to position [253, 0]
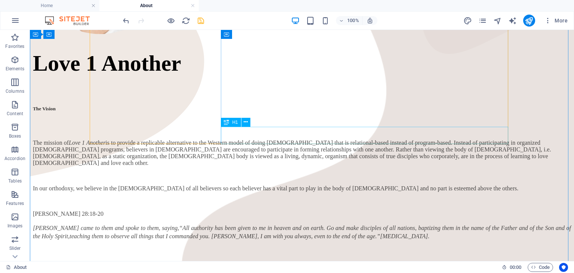
click at [236, 262] on div "[PERSON_NAME]" at bounding box center [302, 271] width 538 height 18
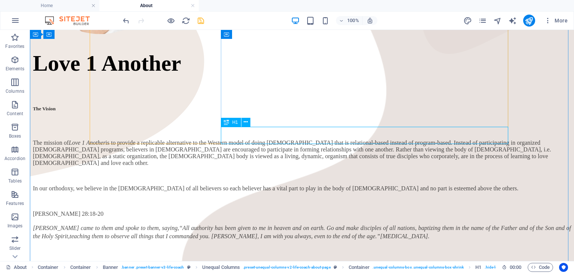
click at [233, 124] on div "H1" at bounding box center [231, 122] width 20 height 9
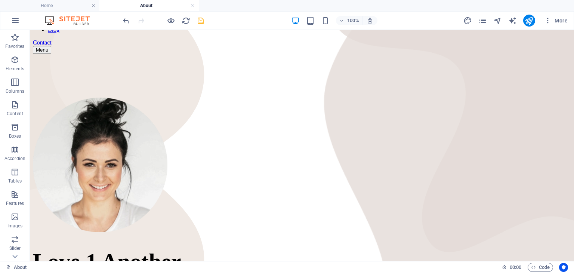
scroll to position [63, 0]
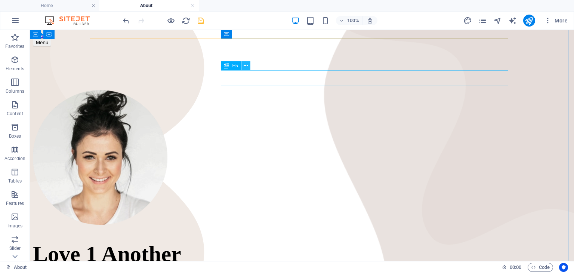
click at [246, 65] on icon at bounding box center [246, 66] width 4 height 8
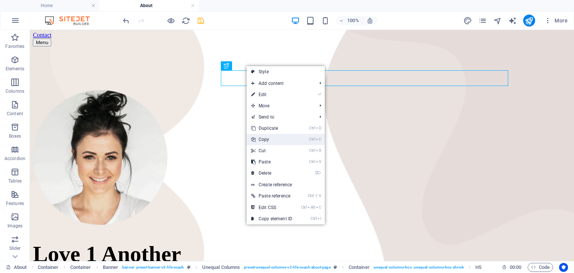
click at [274, 140] on link "Ctrl C Copy" at bounding box center [272, 139] width 50 height 11
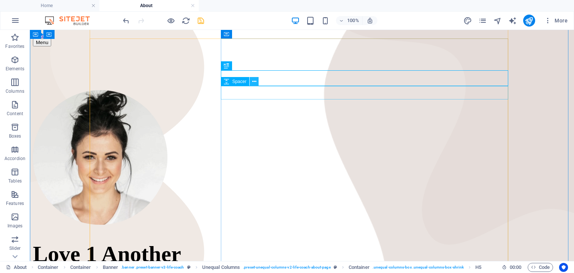
click at [253, 82] on icon at bounding box center [254, 82] width 4 height 8
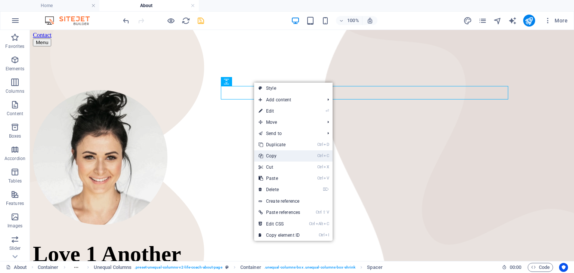
click at [283, 158] on link "Ctrl C Copy" at bounding box center [279, 155] width 50 height 11
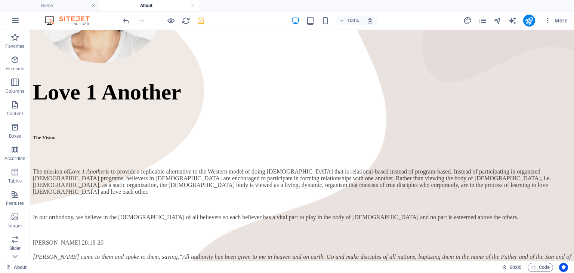
scroll to position [232, 0]
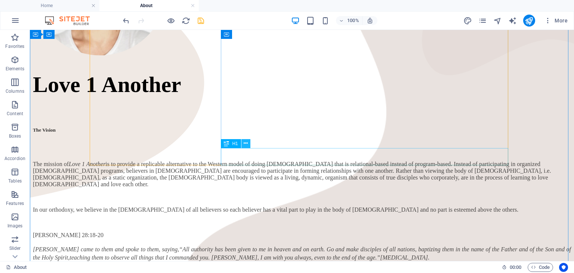
click at [242, 144] on button at bounding box center [245, 143] width 9 height 9
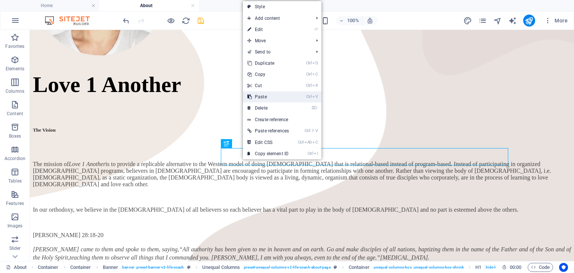
click at [286, 93] on link "Ctrl V Paste" at bounding box center [268, 96] width 50 height 11
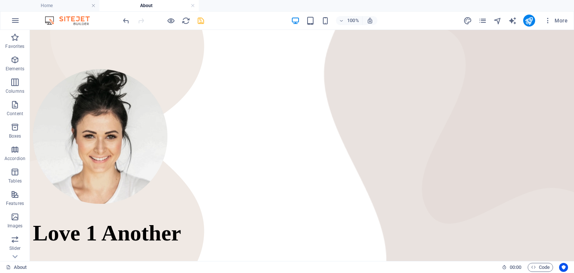
scroll to position [190, 0]
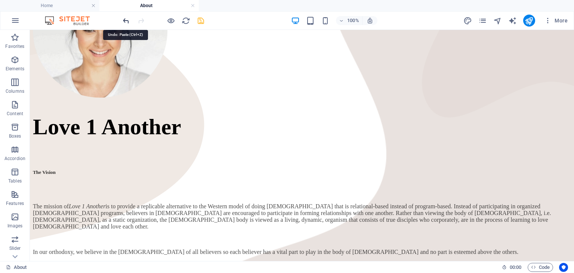
click at [129, 24] on icon "undo" at bounding box center [126, 20] width 9 height 9
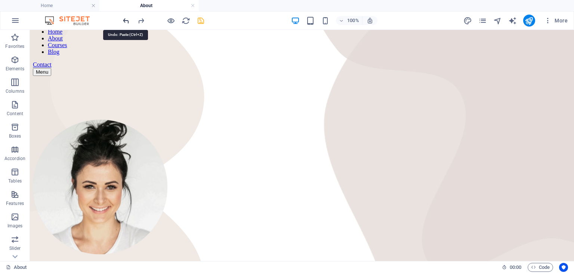
scroll to position [11, 0]
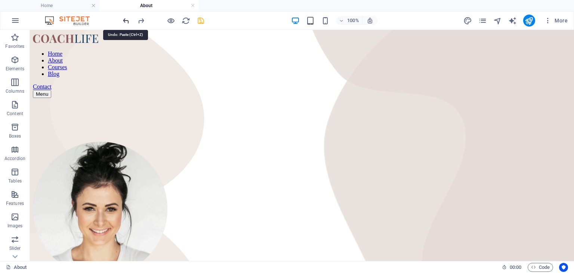
click at [129, 24] on icon "undo" at bounding box center [126, 20] width 9 height 9
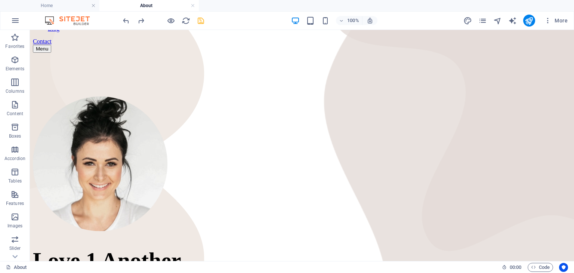
scroll to position [58, 0]
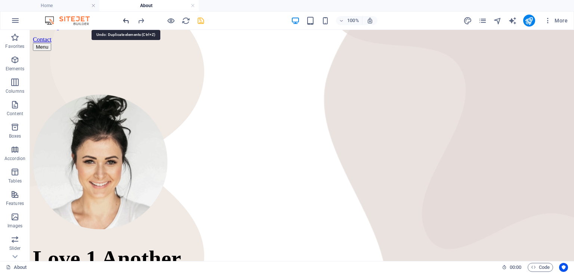
click at [126, 19] on icon "undo" at bounding box center [126, 20] width 9 height 9
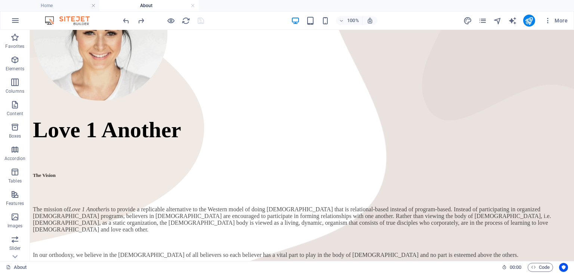
scroll to position [189, 0]
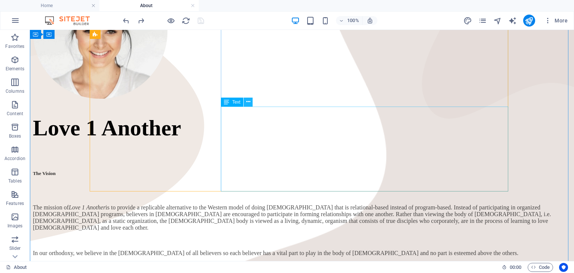
click at [250, 101] on button at bounding box center [248, 102] width 9 height 9
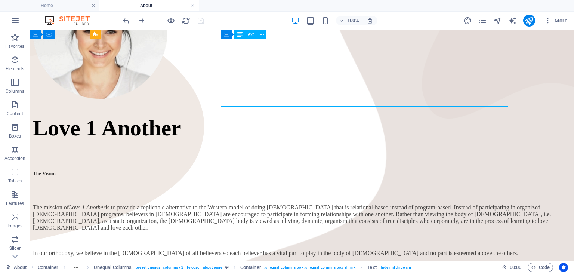
drag, startPoint x: 488, startPoint y: 90, endPoint x: 442, endPoint y: 93, distance: 45.7
click at [442, 204] on div "The mission of Love 1 Another is to provide a replicable alternative to the Wes…" at bounding box center [302, 236] width 538 height 65
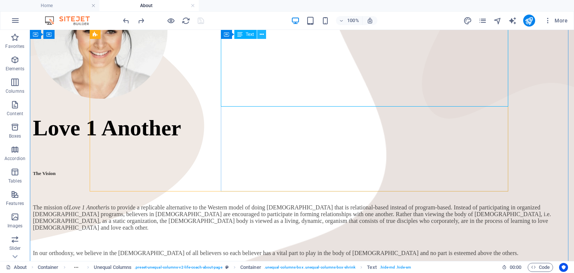
click at [262, 35] on icon at bounding box center [262, 35] width 4 height 8
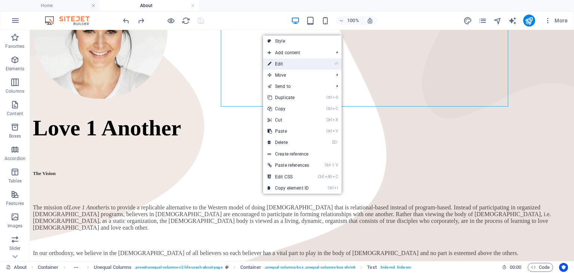
click at [283, 63] on link "⏎ Edit" at bounding box center [288, 63] width 50 height 11
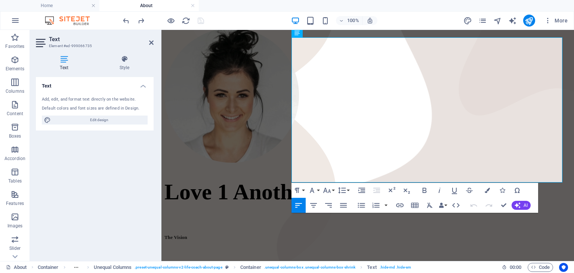
scroll to position [123, 0]
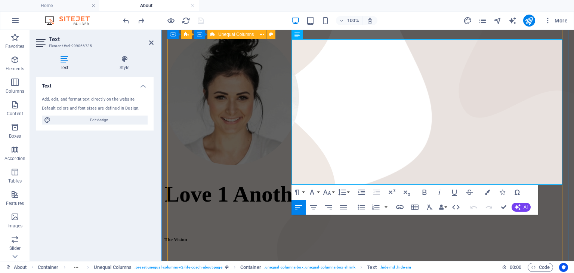
drag, startPoint x: 325, startPoint y: 166, endPoint x: 288, endPoint y: 146, distance: 42.3
click at [288, 146] on div "Love 1 Another The Vision The mission of Love 1 Another is to provide a replica…" at bounding box center [367, 216] width 407 height 373
drag, startPoint x: 322, startPoint y: 166, endPoint x: 291, endPoint y: 147, distance: 36.3
click at [291, 147] on div "Love 1 Another The Vision The mission of Love 1 Another is to provide a replica…" at bounding box center [367, 216] width 407 height 373
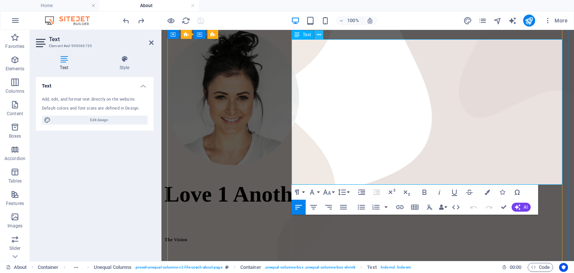
click at [318, 34] on icon at bounding box center [319, 35] width 4 height 8
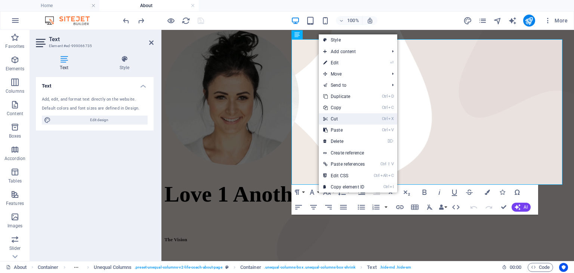
click at [351, 119] on link "Ctrl X Cut" at bounding box center [344, 118] width 50 height 11
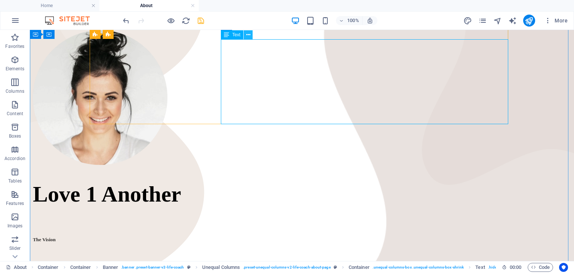
click at [246, 37] on button at bounding box center [248, 34] width 9 height 9
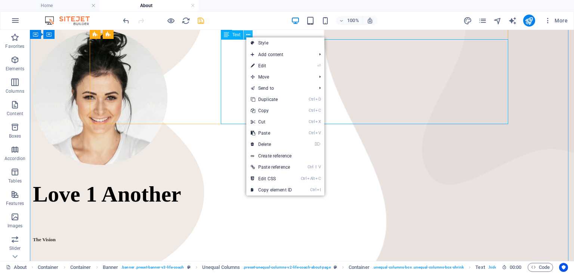
click at [246, 37] on button at bounding box center [248, 34] width 9 height 9
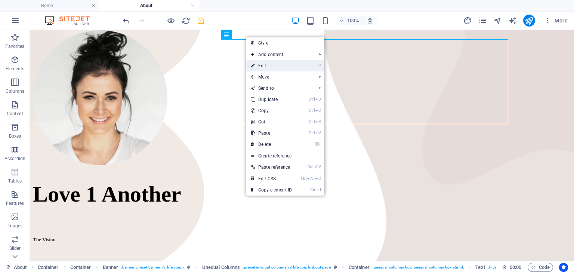
click at [265, 64] on link "⏎ Edit" at bounding box center [271, 65] width 50 height 11
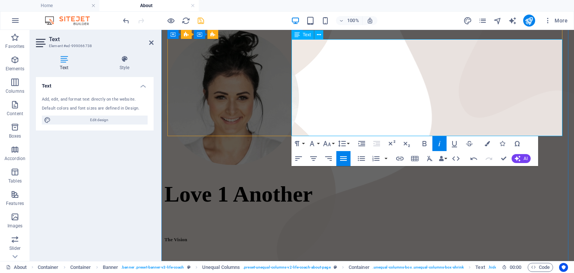
drag, startPoint x: 312, startPoint y: 117, endPoint x: 398, endPoint y: 108, distance: 86.4
drag, startPoint x: 398, startPoint y: 108, endPoint x: 362, endPoint y: 99, distance: 36.3
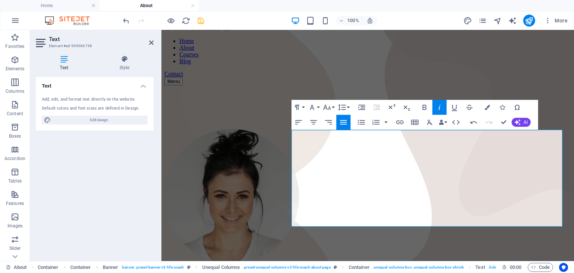
scroll to position [19, 0]
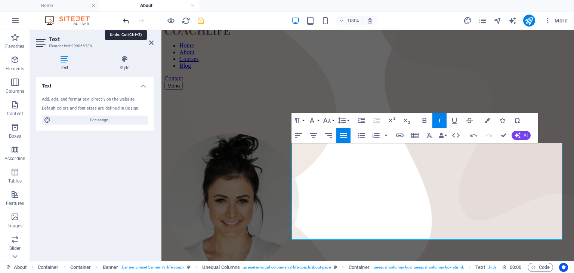
click at [125, 20] on icon "undo" at bounding box center [126, 20] width 9 height 9
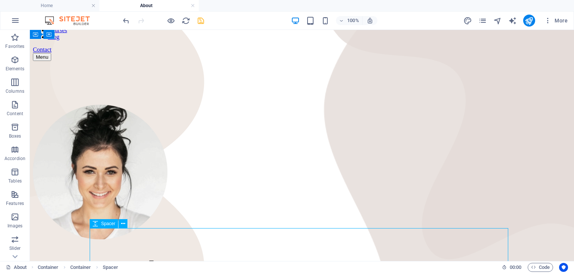
scroll to position [51, 0]
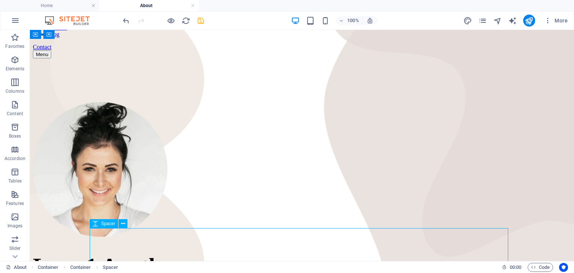
drag, startPoint x: 372, startPoint y: 254, endPoint x: 425, endPoint y: 226, distance: 60.2
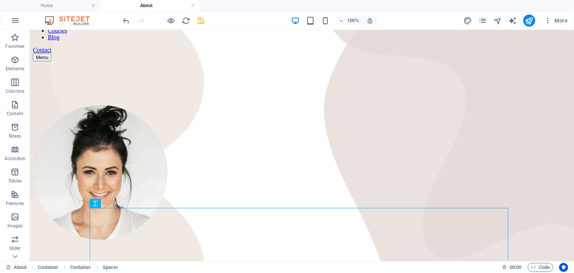
scroll to position [48, 0]
click at [126, 18] on icon "undo" at bounding box center [126, 20] width 9 height 9
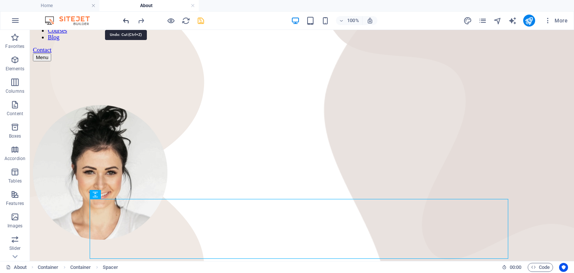
click at [126, 18] on icon "undo" at bounding box center [126, 20] width 9 height 9
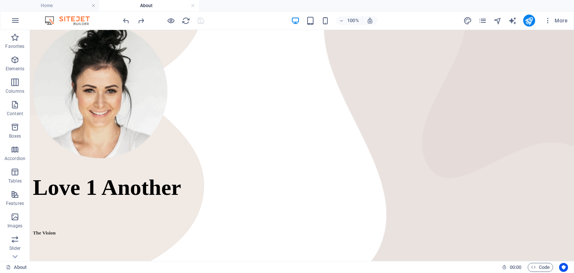
scroll to position [127, 0]
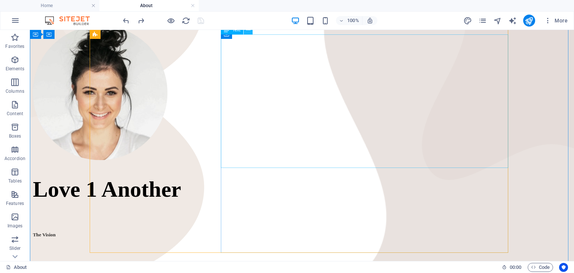
click at [248, 33] on icon at bounding box center [248, 30] width 4 height 8
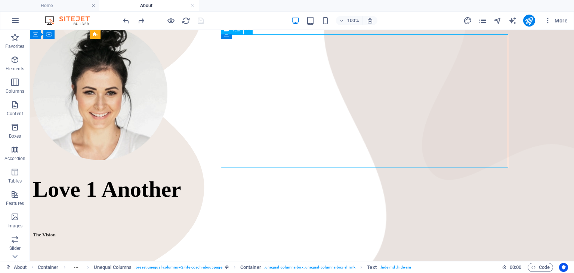
drag, startPoint x: 492, startPoint y: 151, endPoint x: 448, endPoint y: 150, distance: 43.7
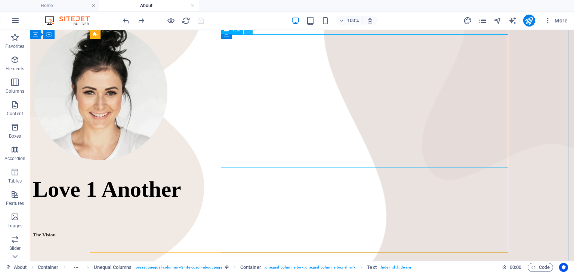
click at [250, 32] on button at bounding box center [248, 29] width 9 height 9
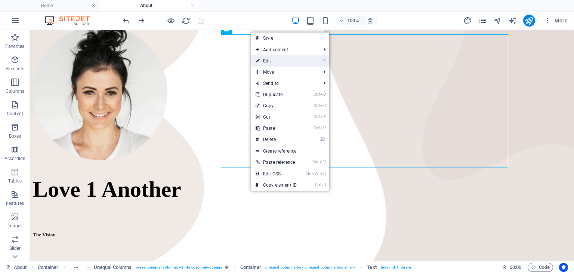
click at [270, 61] on link "⏎ Edit" at bounding box center [276, 60] width 50 height 11
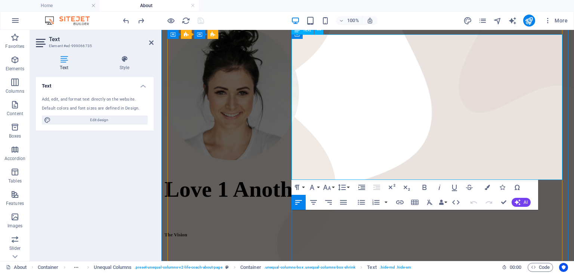
drag, startPoint x: 318, startPoint y: 163, endPoint x: 291, endPoint y: 140, distance: 35.3
click at [321, 33] on icon at bounding box center [319, 30] width 4 height 8
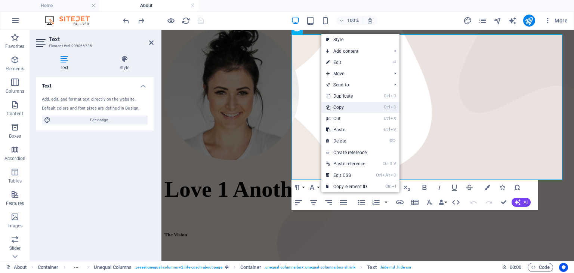
click at [346, 107] on link "Ctrl C Copy" at bounding box center [346, 107] width 50 height 11
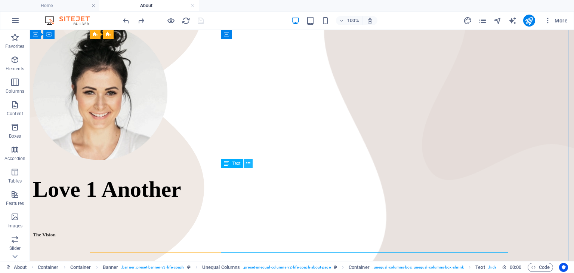
click at [248, 161] on icon at bounding box center [248, 163] width 4 height 8
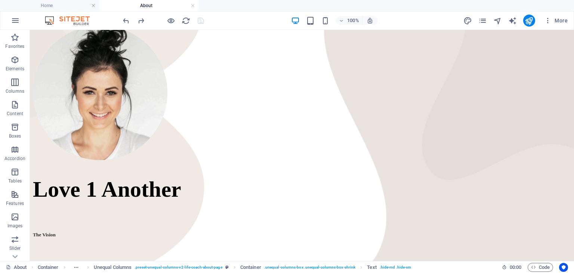
drag, startPoint x: 262, startPoint y: 160, endPoint x: 300, endPoint y: 190, distance: 48.7
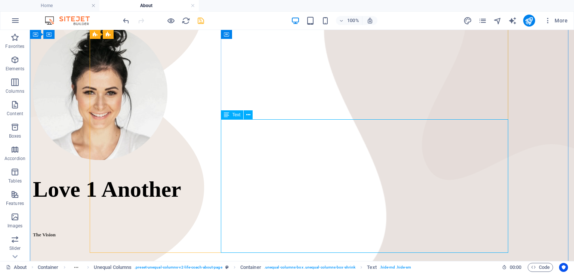
scroll to position [139, 0]
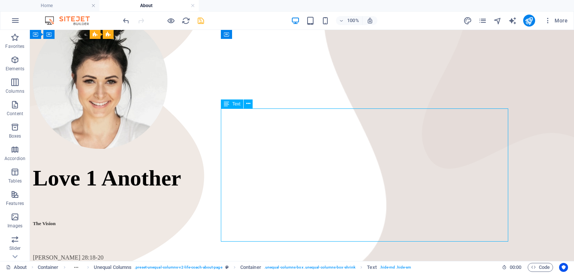
drag, startPoint x: 305, startPoint y: 229, endPoint x: 523, endPoint y: 139, distance: 235.7
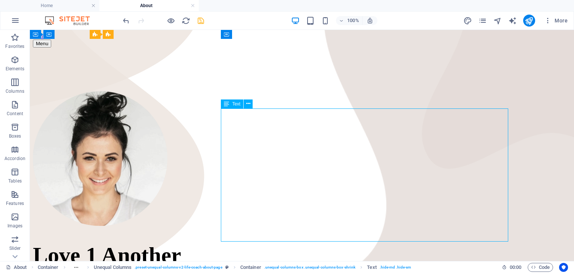
scroll to position [0, 0]
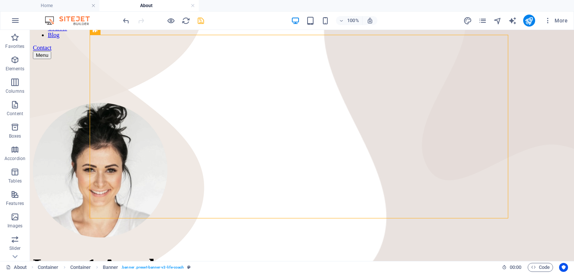
scroll to position [133, 0]
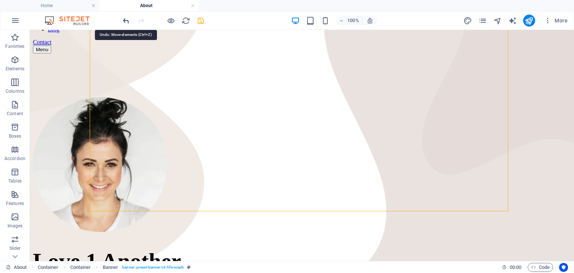
click at [128, 19] on icon "undo" at bounding box center [126, 20] width 9 height 9
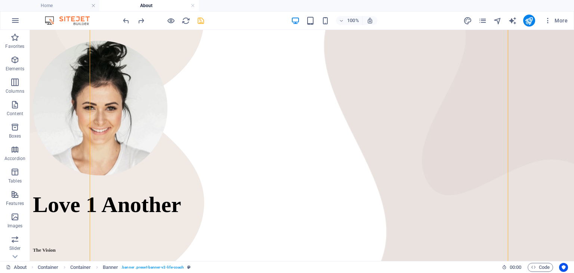
scroll to position [119, 0]
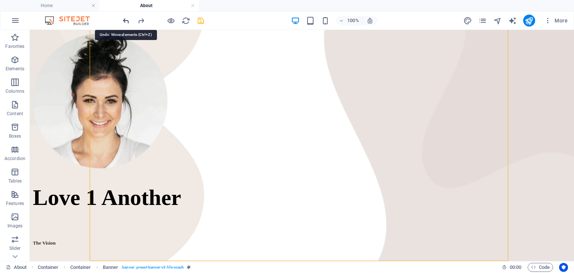
click at [127, 20] on icon "undo" at bounding box center [126, 20] width 9 height 9
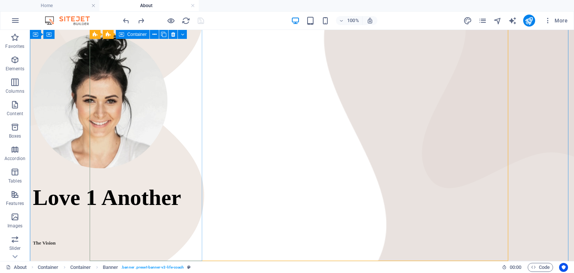
click at [145, 155] on div at bounding box center [302, 102] width 538 height 136
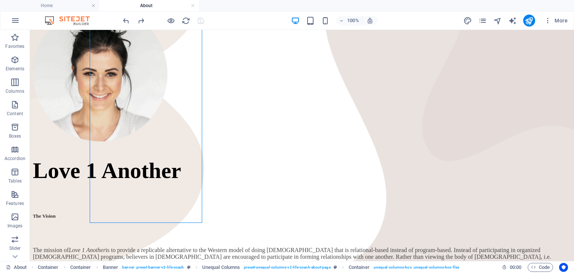
scroll to position [157, 0]
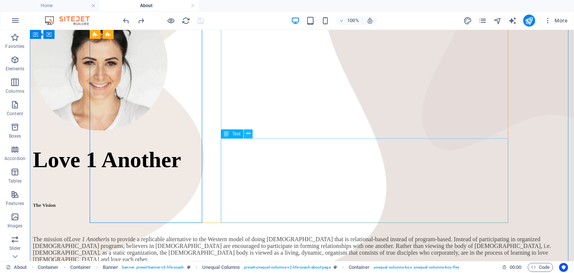
click at [250, 135] on button at bounding box center [248, 133] width 9 height 9
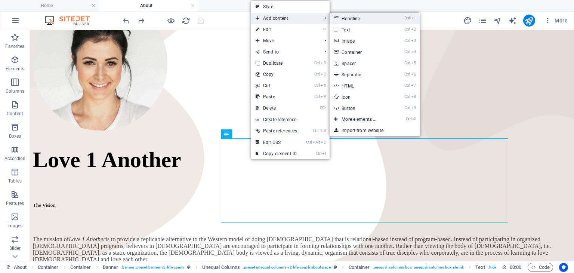
click at [358, 18] on link "Ctrl 1 Headline" at bounding box center [361, 18] width 62 height 11
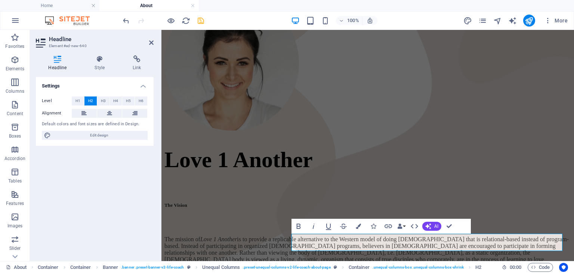
scroll to position [1, 0]
click at [410, 236] on div "The mission of Love 1 Another is to provide a replicable alternative to the Wes…" at bounding box center [367, 275] width 407 height 78
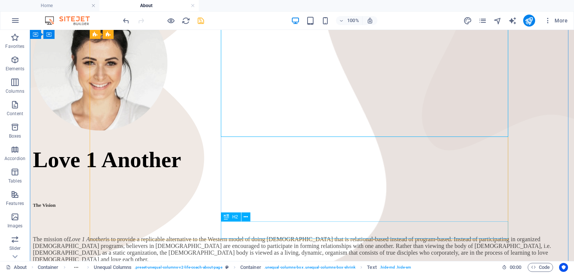
click at [239, 216] on div "H2" at bounding box center [231, 216] width 20 height 9
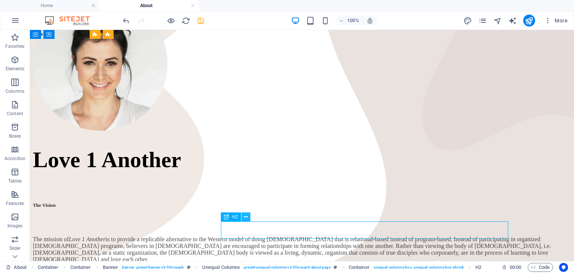
click at [245, 219] on icon at bounding box center [246, 217] width 4 height 8
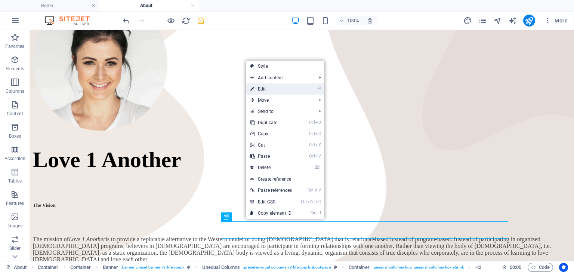
click at [272, 88] on link "⏎ Edit" at bounding box center [271, 88] width 50 height 11
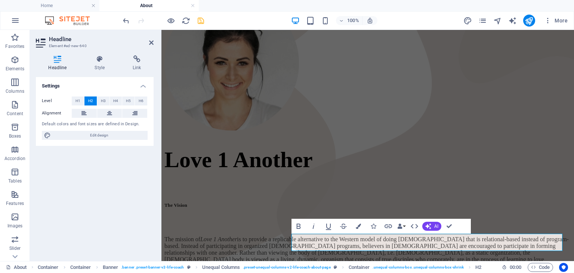
click at [58, 63] on h4 "Headline" at bounding box center [59, 63] width 46 height 16
click at [130, 103] on span "H5" at bounding box center [128, 100] width 5 height 9
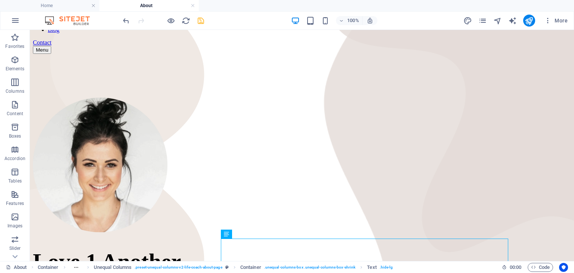
scroll to position [61, 0]
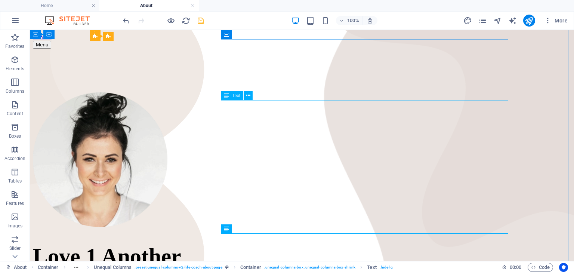
click at [249, 95] on icon at bounding box center [248, 96] width 4 height 8
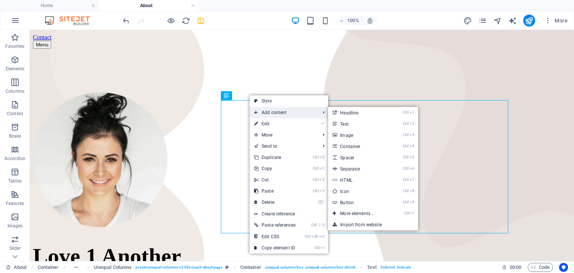
click at [271, 112] on span "Add content" at bounding box center [283, 112] width 67 height 11
click at [341, 111] on link "Ctrl 1 Headline" at bounding box center [359, 112] width 62 height 11
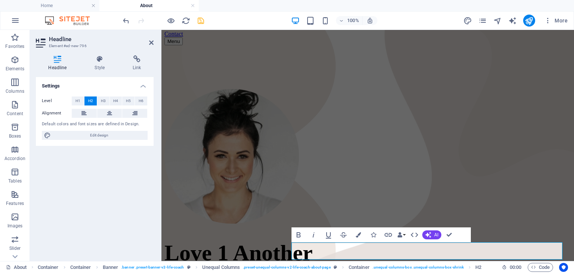
click at [56, 61] on icon at bounding box center [57, 58] width 43 height 7
click at [59, 61] on icon at bounding box center [57, 58] width 43 height 7
click at [130, 104] on span "H5" at bounding box center [128, 100] width 5 height 9
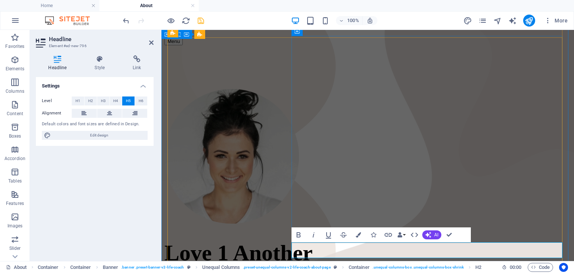
click at [341, 235] on icon "button" at bounding box center [343, 234] width 7 height 5
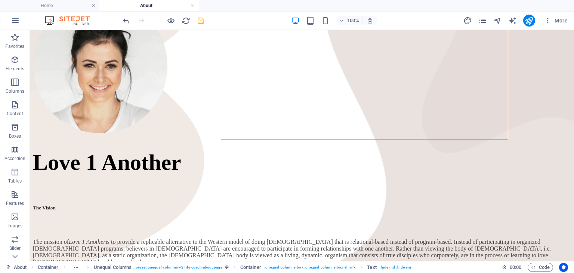
scroll to position [147, 0]
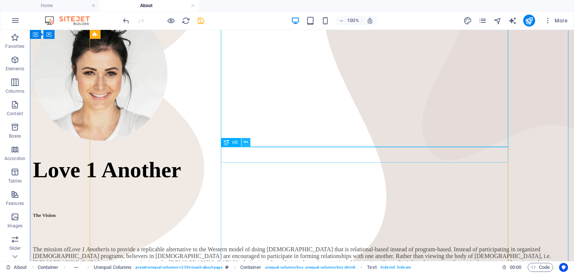
click at [245, 141] on icon at bounding box center [246, 142] width 4 height 8
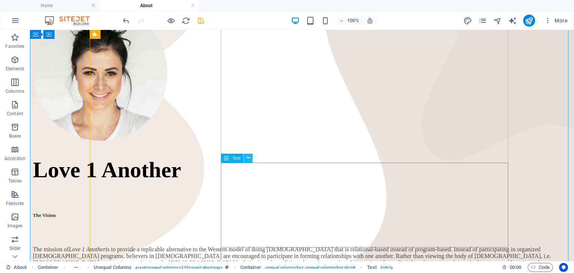
click at [249, 160] on icon at bounding box center [248, 158] width 4 height 8
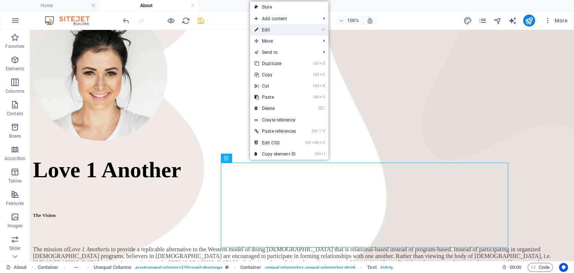
click at [277, 31] on link "⏎ Edit" at bounding box center [275, 29] width 50 height 11
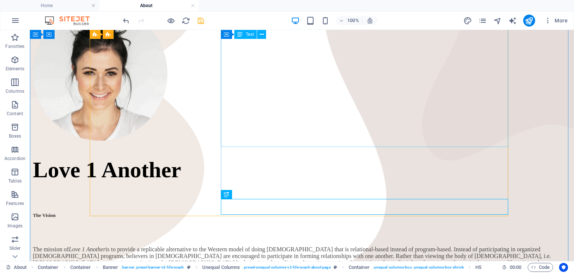
click at [494, 246] on div "The mission of Love 1 Another is to provide a replicable alternative to the Wes…" at bounding box center [302, 278] width 538 height 65
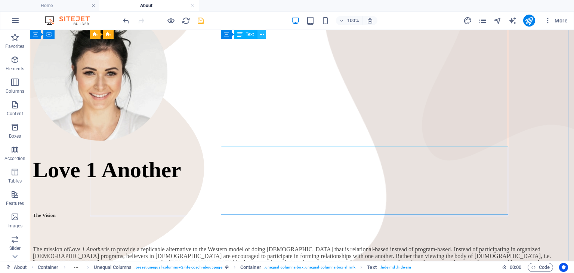
click at [262, 31] on icon at bounding box center [262, 35] width 4 height 8
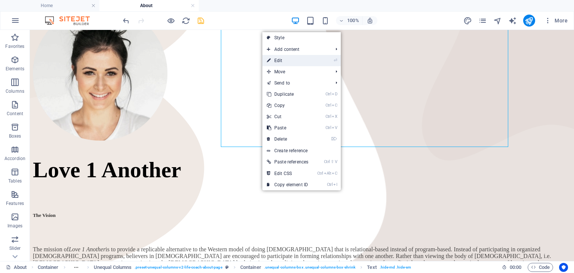
click at [291, 59] on link "⏎ Edit" at bounding box center [287, 60] width 50 height 11
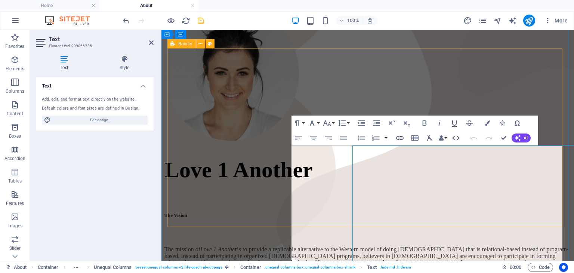
scroll to position [15, 0]
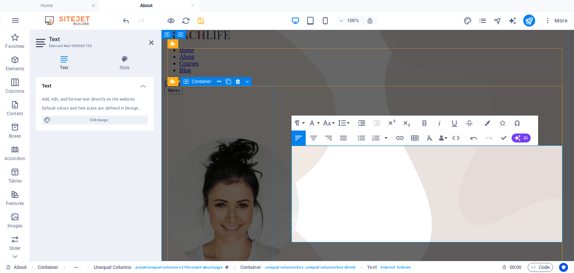
click at [267, 204] on div at bounding box center [367, 206] width 407 height 136
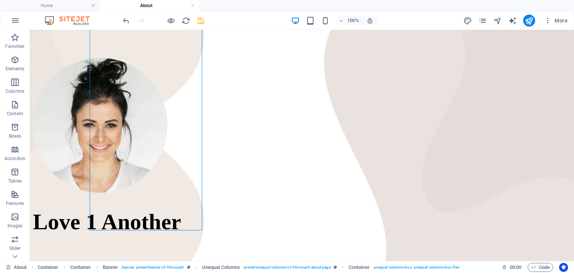
scroll to position [58, 0]
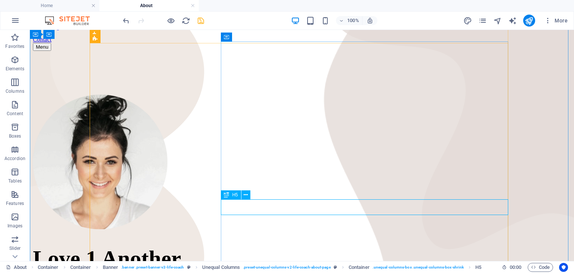
click at [246, 197] on icon at bounding box center [246, 195] width 4 height 8
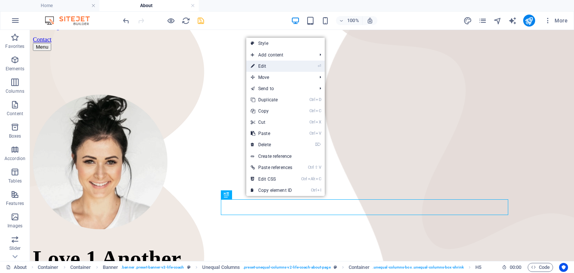
click at [279, 65] on link "⏎ Edit" at bounding box center [271, 66] width 50 height 11
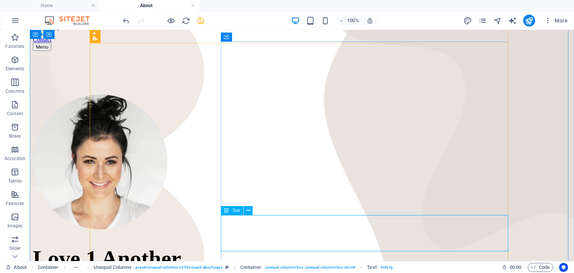
click at [235, 213] on span "Text" at bounding box center [236, 210] width 8 height 4
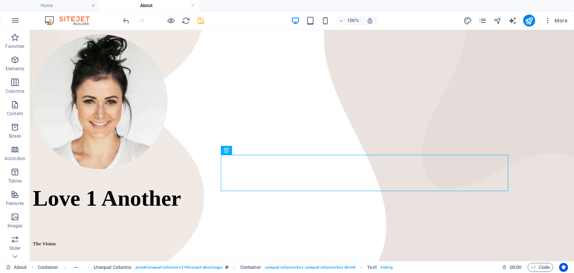
scroll to position [77, 0]
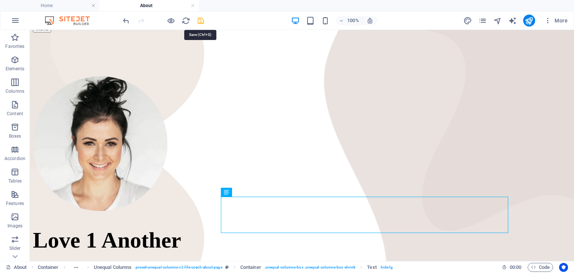
click at [197, 21] on icon "save" at bounding box center [201, 20] width 9 height 9
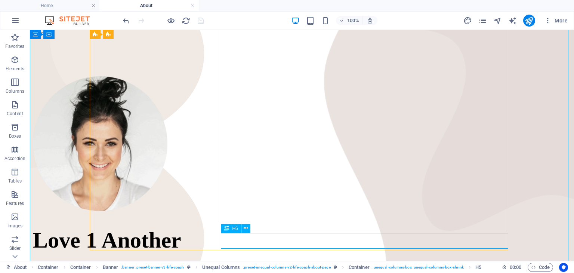
click at [244, 226] on icon at bounding box center [246, 228] width 4 height 8
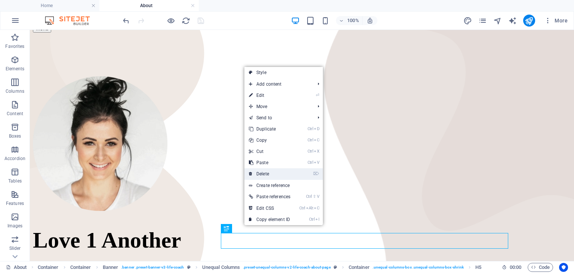
click at [279, 171] on link "⌦ Delete" at bounding box center [269, 173] width 50 height 11
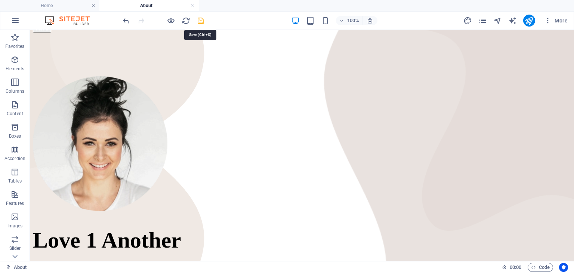
click at [201, 20] on icon "save" at bounding box center [201, 20] width 9 height 9
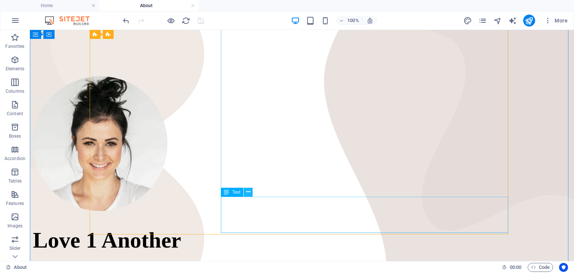
click at [250, 194] on icon at bounding box center [248, 192] width 4 height 8
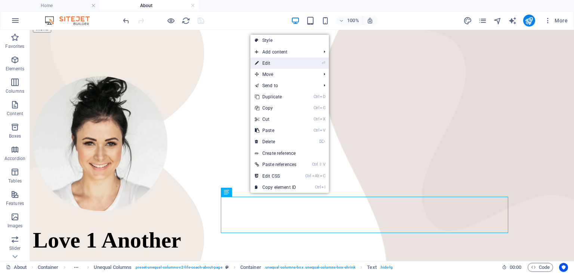
click at [288, 62] on link "⏎ Edit" at bounding box center [275, 63] width 50 height 11
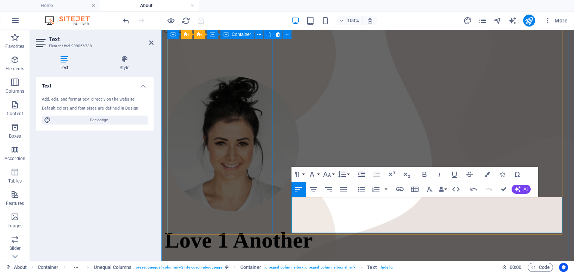
click at [268, 212] on div at bounding box center [367, 144] width 407 height 136
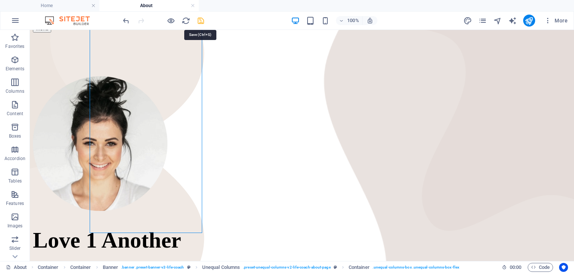
click at [200, 22] on icon "save" at bounding box center [201, 20] width 9 height 9
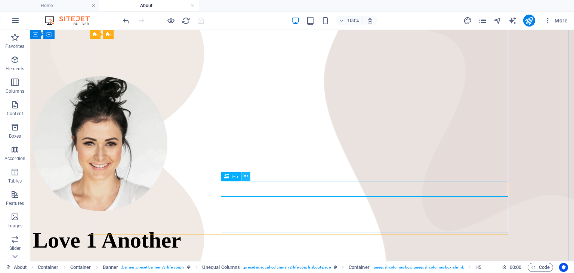
click at [246, 176] on icon at bounding box center [246, 176] width 4 height 8
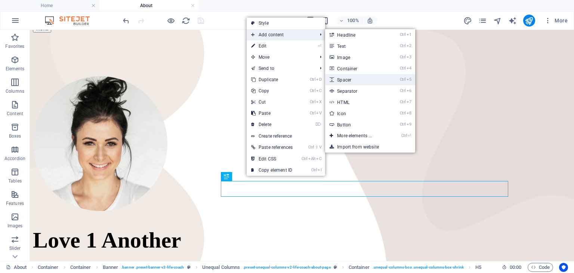
click at [362, 77] on link "Ctrl 5 Spacer" at bounding box center [356, 79] width 62 height 11
select select "px"
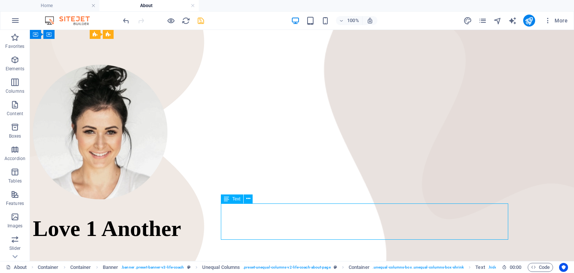
scroll to position [89, 0]
drag, startPoint x: 331, startPoint y: 247, endPoint x: 397, endPoint y: 220, distance: 71.7
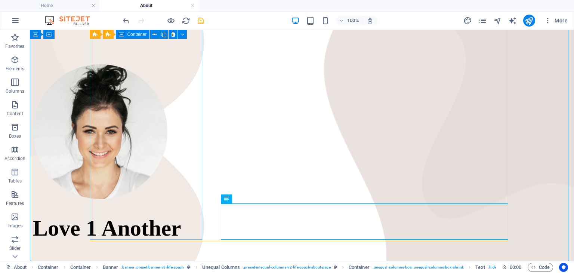
click at [170, 200] on div at bounding box center [302, 132] width 538 height 136
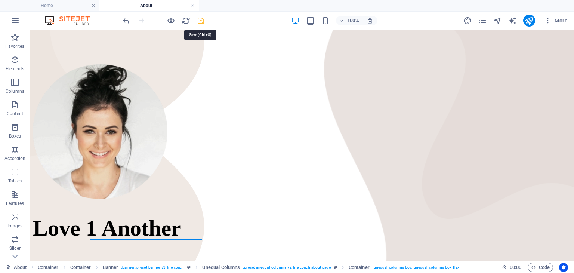
click at [200, 21] on icon "save" at bounding box center [201, 20] width 9 height 9
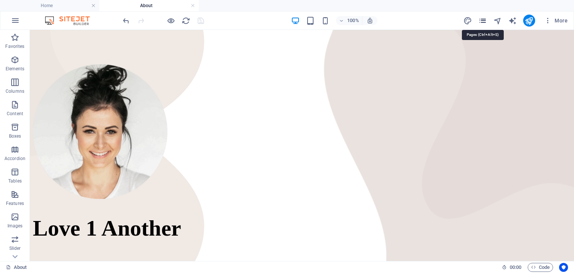
click at [484, 22] on icon "pages" at bounding box center [482, 20] width 9 height 9
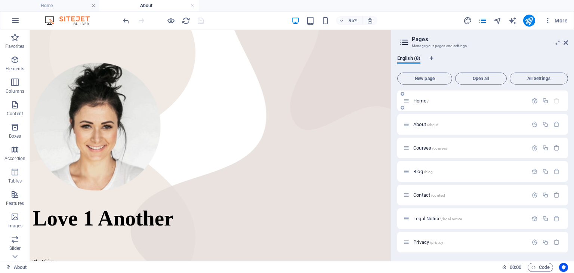
click at [427, 103] on div "Home /" at bounding box center [465, 100] width 124 height 9
click at [421, 99] on span "Home /" at bounding box center [420, 101] width 15 height 6
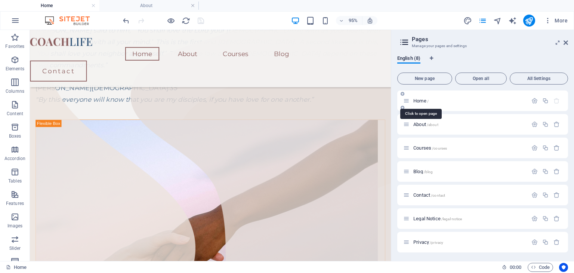
scroll to position [0, 0]
click at [567, 44] on icon at bounding box center [566, 43] width 4 height 6
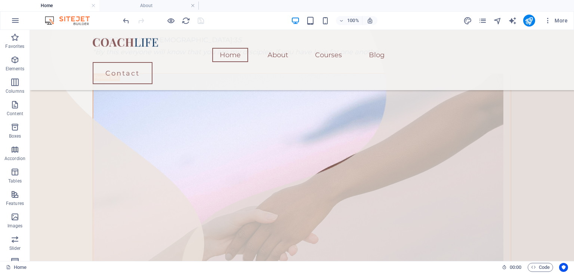
scroll to position [231, 0]
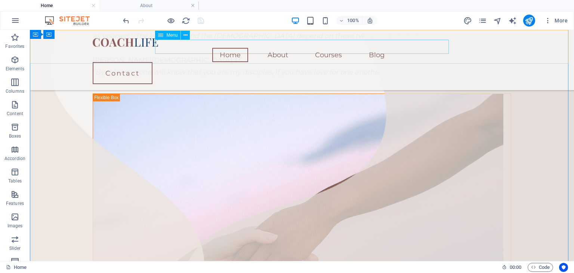
click at [274, 48] on nav "Home About Courses Blog" at bounding box center [302, 55] width 419 height 14
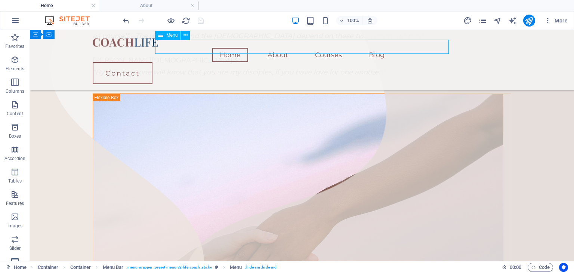
click at [274, 48] on nav "Home About Courses Blog" at bounding box center [302, 55] width 419 height 14
click at [485, 20] on icon "pages" at bounding box center [482, 20] width 9 height 9
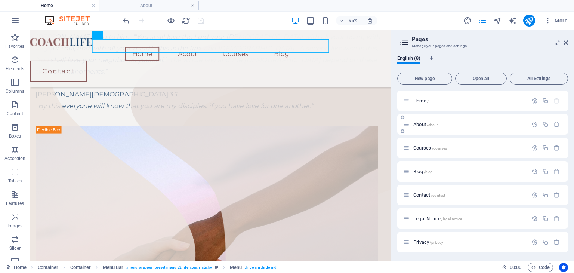
click at [426, 122] on span "About /about" at bounding box center [425, 124] width 25 height 6
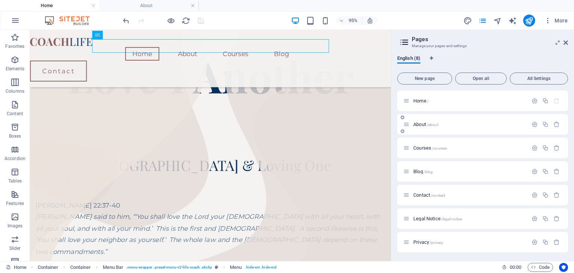
scroll to position [89, 0]
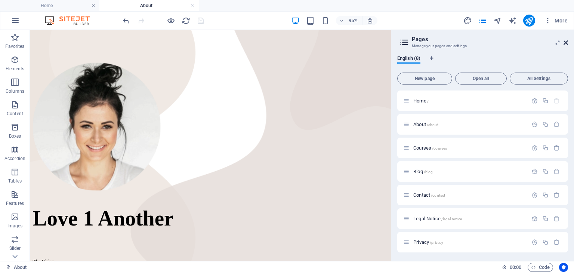
click at [567, 42] on icon at bounding box center [566, 43] width 4 height 6
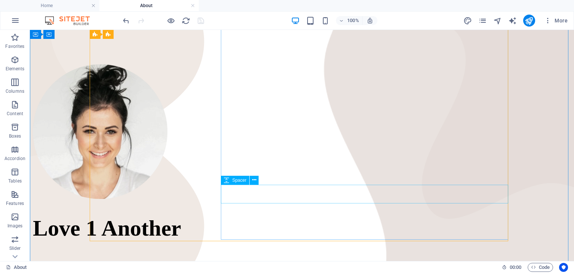
click at [245, 182] on span "Spacer" at bounding box center [239, 180] width 14 height 4
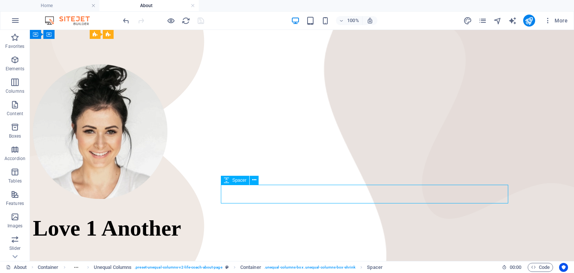
click at [242, 181] on span "Spacer" at bounding box center [239, 180] width 14 height 4
click at [227, 182] on icon at bounding box center [226, 180] width 5 height 9
click at [228, 182] on icon at bounding box center [226, 180] width 5 height 9
click at [229, 183] on icon at bounding box center [226, 180] width 5 height 9
click at [254, 182] on icon at bounding box center [254, 180] width 4 height 8
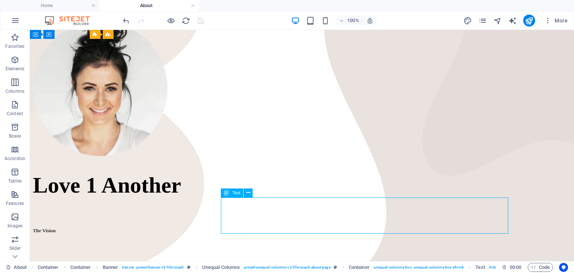
scroll to position [163, 0]
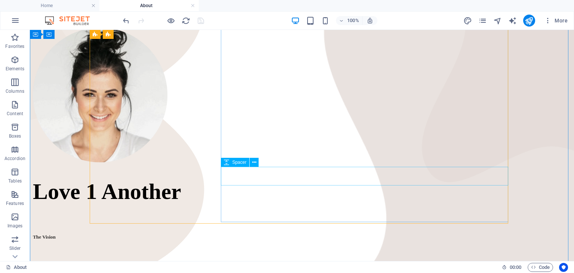
scroll to position [126, 0]
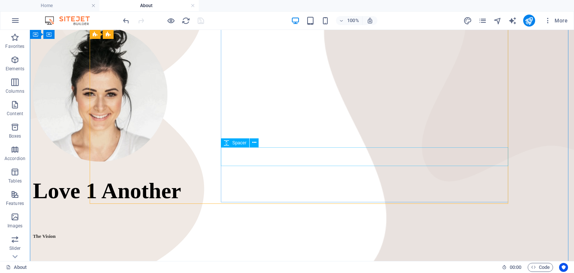
click at [243, 145] on div "Spacer" at bounding box center [235, 142] width 28 height 9
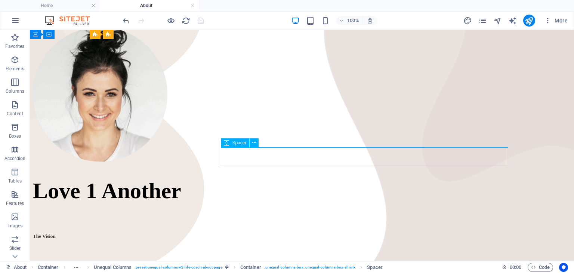
click at [247, 145] on div "Spacer" at bounding box center [235, 142] width 28 height 9
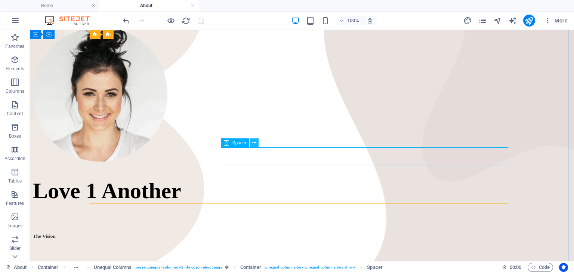
click at [256, 143] on icon at bounding box center [254, 143] width 4 height 8
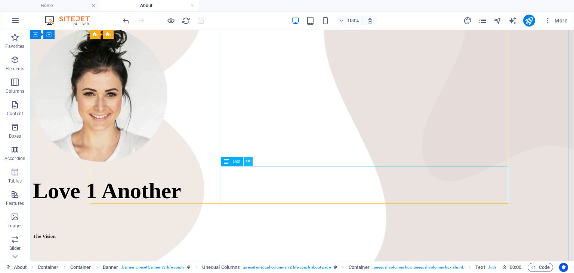
click at [249, 162] on icon at bounding box center [248, 161] width 4 height 8
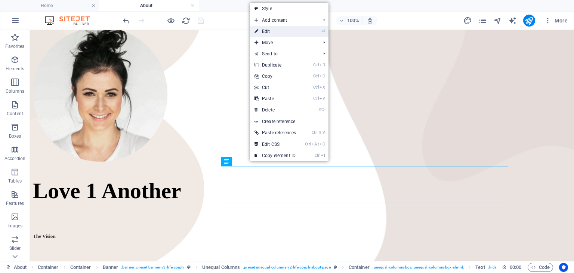
click at [274, 30] on link "⏎ Edit" at bounding box center [275, 31] width 50 height 11
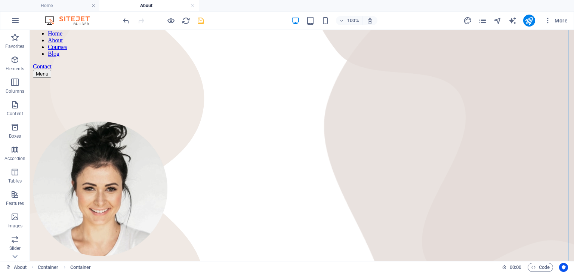
scroll to position [27, 0]
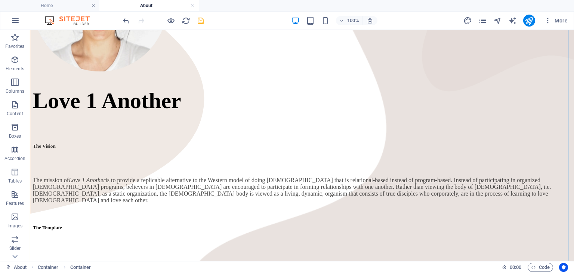
scroll to position [218, 0]
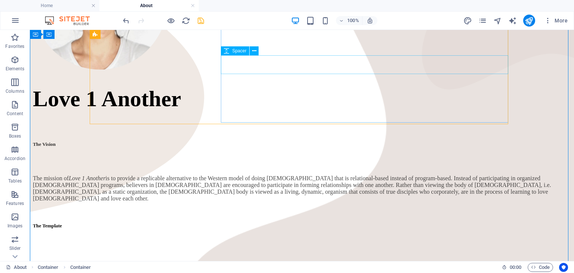
click at [256, 237] on div at bounding box center [302, 246] width 538 height 19
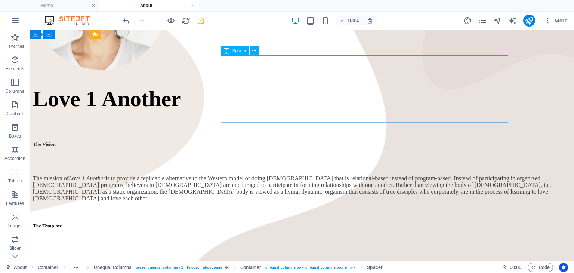
click at [244, 54] on div "Spacer" at bounding box center [235, 50] width 28 height 9
click at [242, 53] on span "Spacer" at bounding box center [239, 51] width 14 height 4
click at [225, 52] on icon at bounding box center [226, 50] width 5 height 9
select select "px"
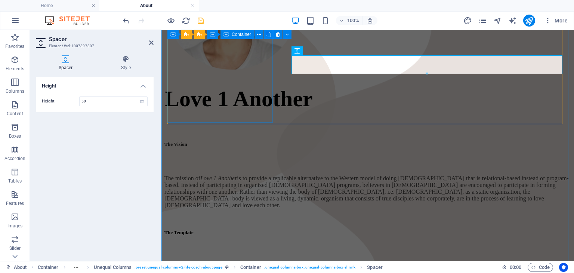
click at [225, 52] on div at bounding box center [367, 3] width 407 height 136
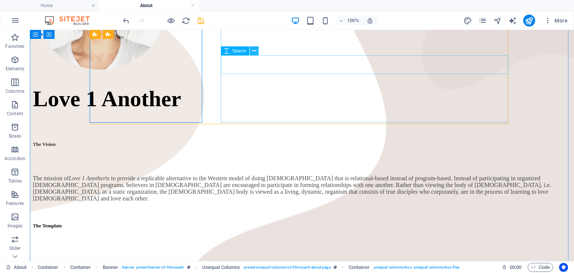
click at [254, 50] on icon at bounding box center [254, 51] width 4 height 8
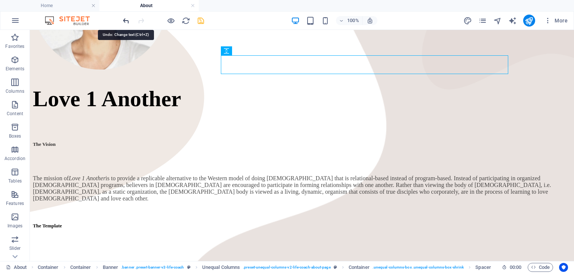
click at [122, 18] on icon "undo" at bounding box center [126, 20] width 9 height 9
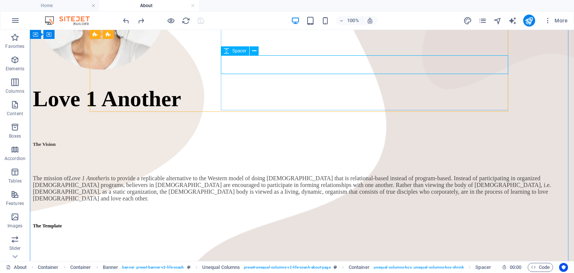
click at [228, 48] on icon at bounding box center [226, 50] width 5 height 9
click at [240, 53] on div "Spacer" at bounding box center [235, 50] width 28 height 9
click at [274, 262] on div "In our orthodoxy, we proclaim the [DEMOGRAPHIC_DATA] of all believers so each b…" at bounding box center [302, 271] width 538 height 19
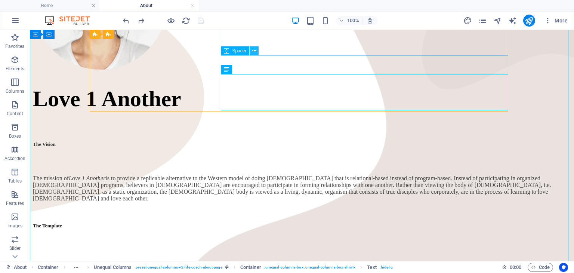
click at [255, 50] on icon at bounding box center [254, 51] width 4 height 8
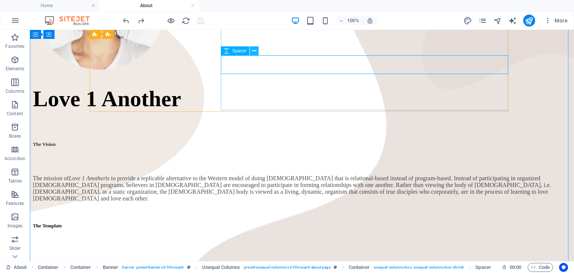
click at [258, 50] on button at bounding box center [254, 50] width 9 height 9
click at [255, 52] on icon at bounding box center [254, 51] width 4 height 8
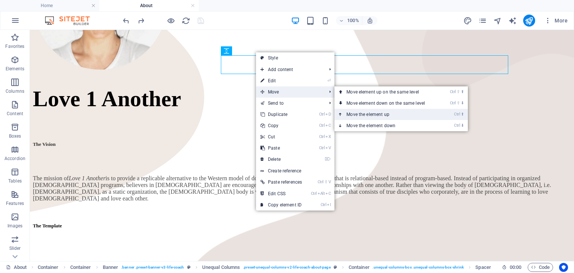
click at [365, 116] on link "Ctrl ⬆ Move the element up" at bounding box center [386, 114] width 105 height 11
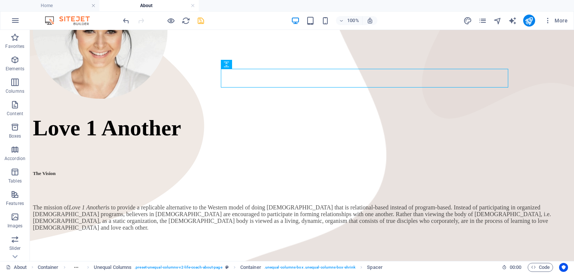
scroll to position [191, 0]
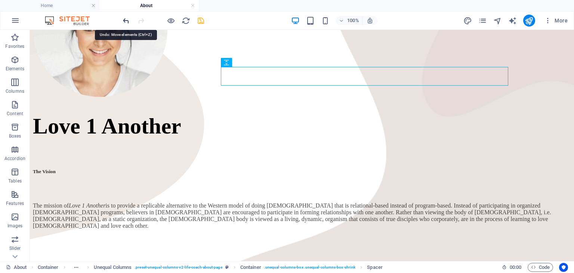
click at [124, 20] on icon "undo" at bounding box center [126, 20] width 9 height 9
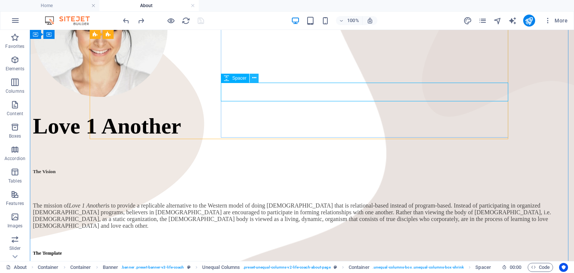
click at [257, 80] on button at bounding box center [254, 78] width 9 height 9
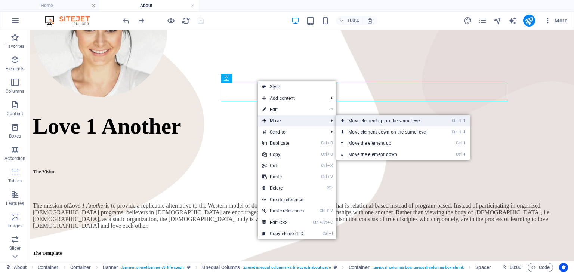
click at [376, 121] on link "Ctrl ⇧ ⬆ Move element up on the same level" at bounding box center [388, 120] width 105 height 11
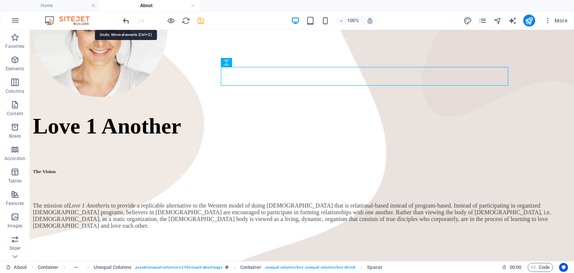
click at [127, 18] on icon "undo" at bounding box center [126, 20] width 9 height 9
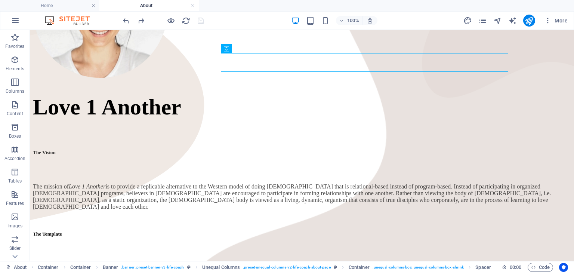
scroll to position [182, 0]
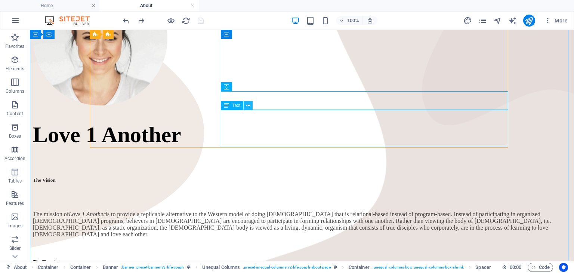
click at [250, 107] on icon at bounding box center [248, 106] width 4 height 8
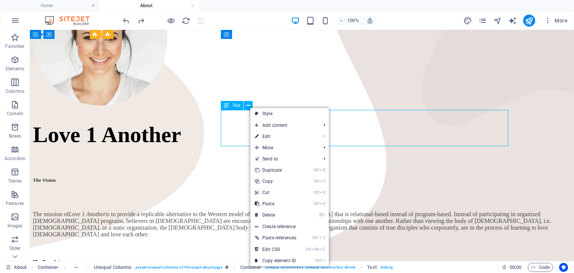
click at [233, 108] on div "Text" at bounding box center [232, 105] width 22 height 9
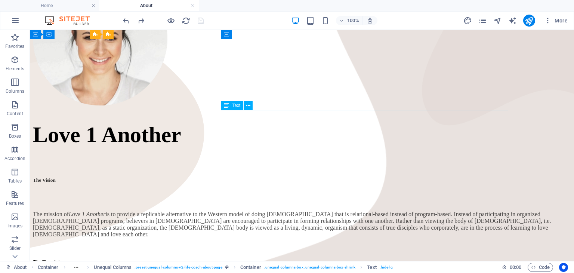
drag, startPoint x: 233, startPoint y: 108, endPoint x: 248, endPoint y: 110, distance: 14.7
click at [248, 110] on div "Text" at bounding box center [239, 105] width 37 height 9
click at [250, 104] on button at bounding box center [248, 105] width 9 height 9
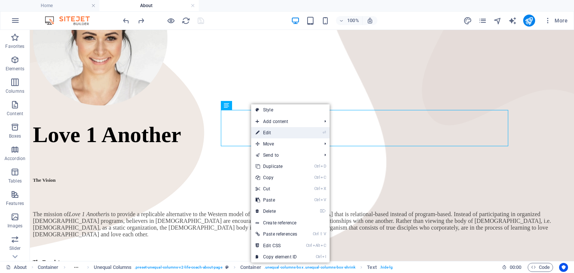
click at [274, 132] on link "⏎ Edit" at bounding box center [276, 132] width 50 height 11
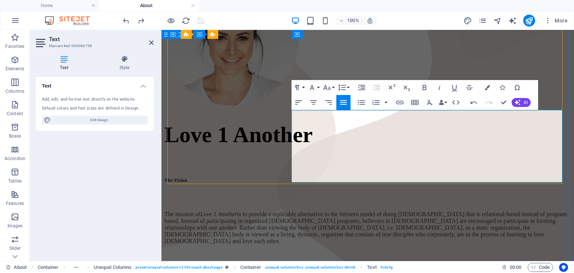
drag, startPoint x: 431, startPoint y: 172, endPoint x: 352, endPoint y: 151, distance: 81.9
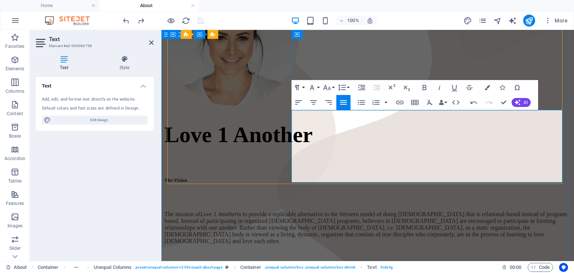
click at [270, 107] on div at bounding box center [367, 39] width 407 height 136
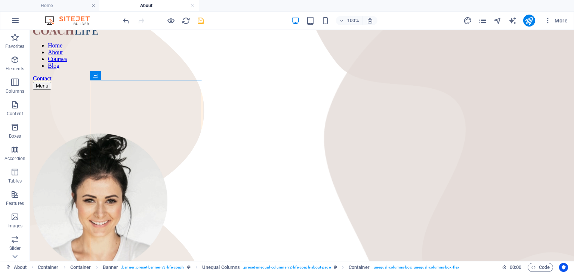
scroll to position [74, 0]
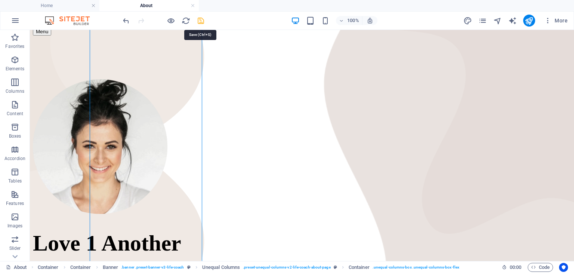
click at [199, 21] on icon "save" at bounding box center [201, 20] width 9 height 9
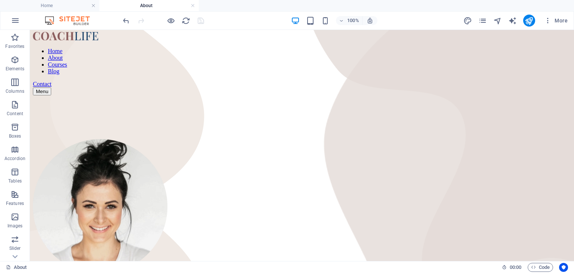
scroll to position [73, 0]
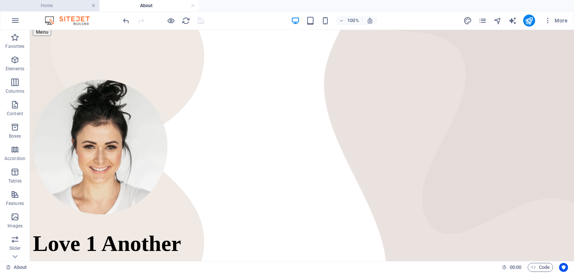
click at [93, 7] on link at bounding box center [93, 5] width 4 height 7
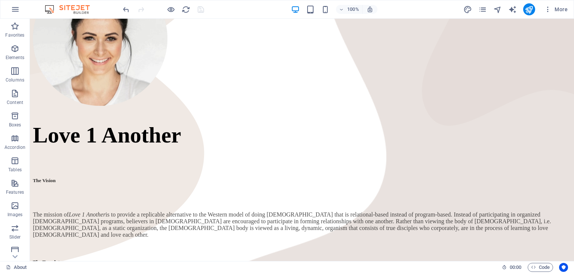
scroll to position [167, 0]
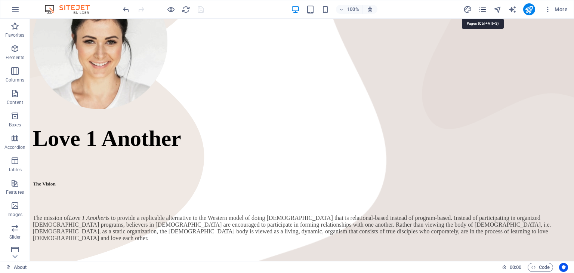
click at [485, 12] on icon "pages" at bounding box center [482, 9] width 9 height 9
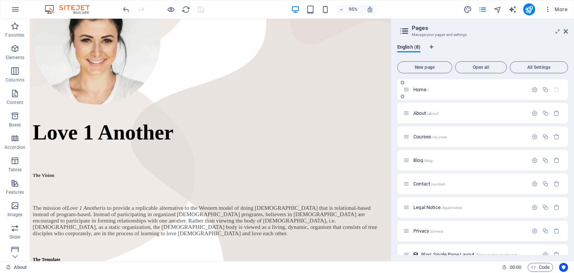
click at [439, 87] on p "Home /" at bounding box center [469, 89] width 112 height 5
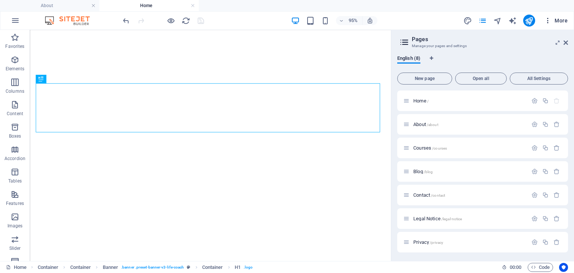
click at [567, 23] on span "More" at bounding box center [556, 20] width 24 height 7
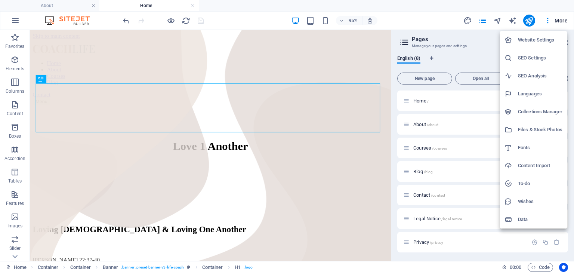
click at [364, 74] on div at bounding box center [287, 136] width 574 height 273
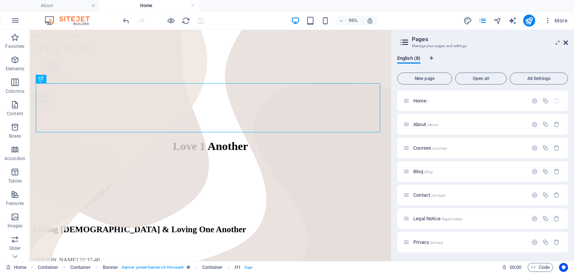
click at [568, 41] on icon at bounding box center [566, 43] width 4 height 6
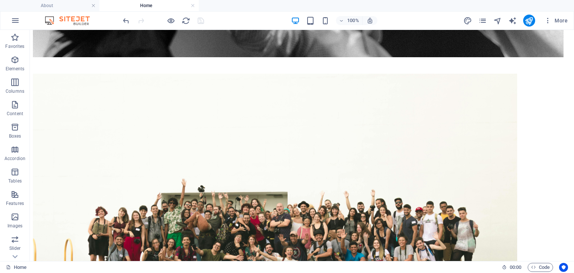
scroll to position [1018, 0]
